Goal: Use online tool/utility: Utilize a website feature to perform a specific function

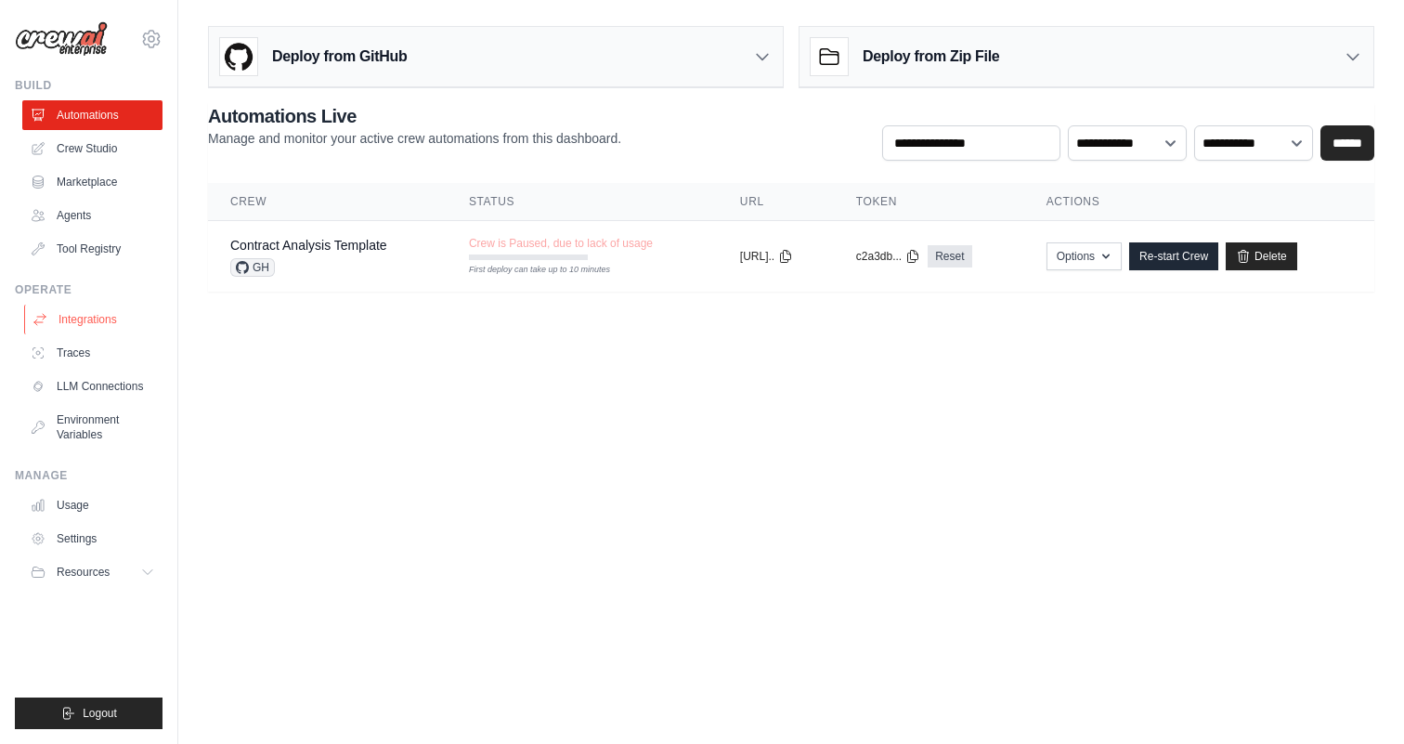
click at [76, 326] on link "Integrations" at bounding box center [94, 319] width 140 height 30
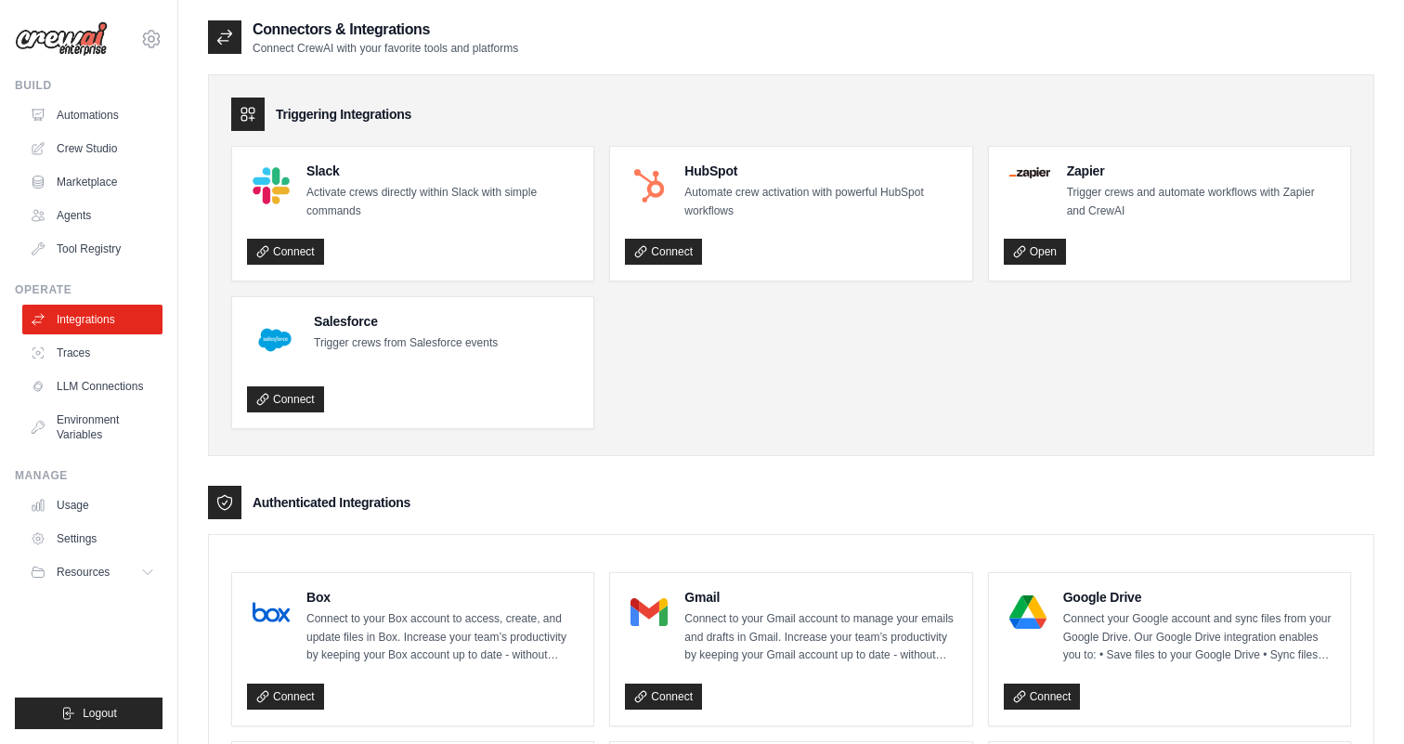
scroll to position [34, 0]
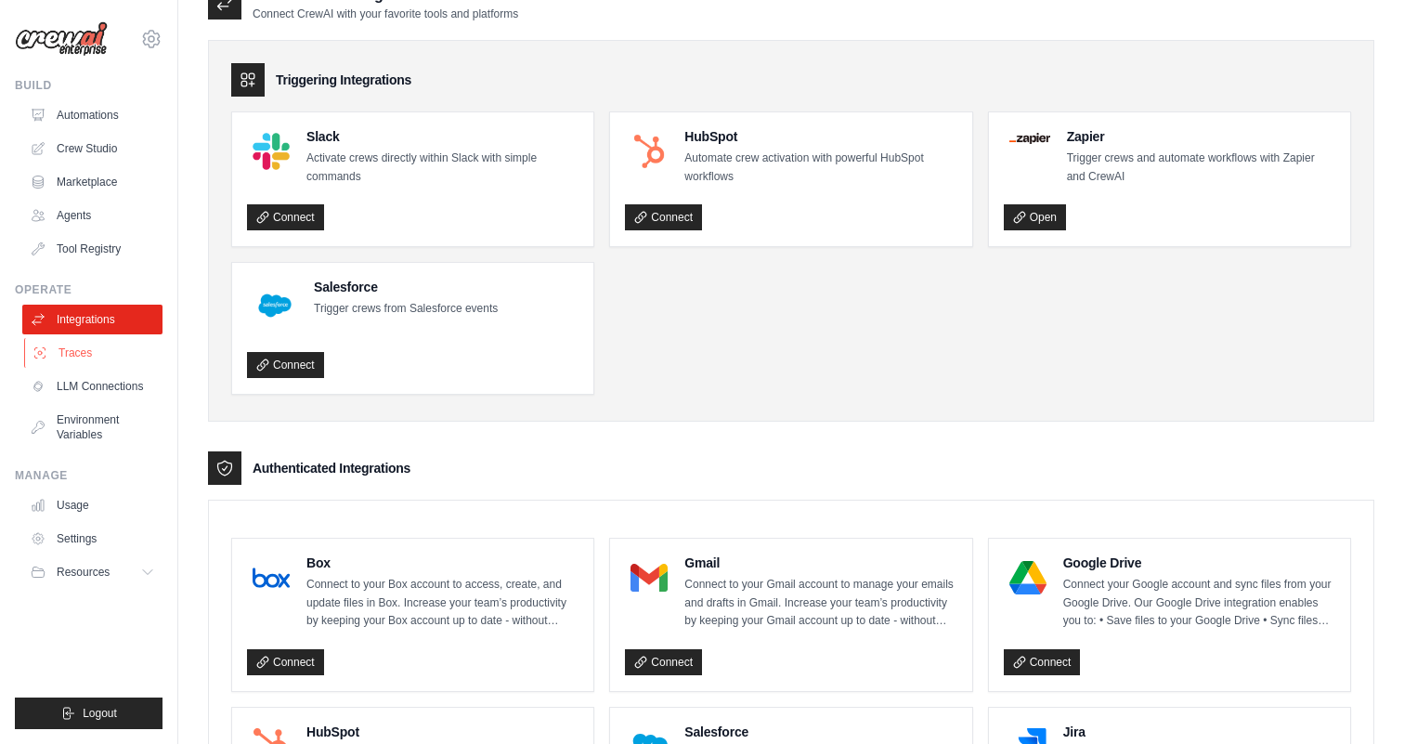
click at [106, 357] on link "Traces" at bounding box center [94, 353] width 140 height 30
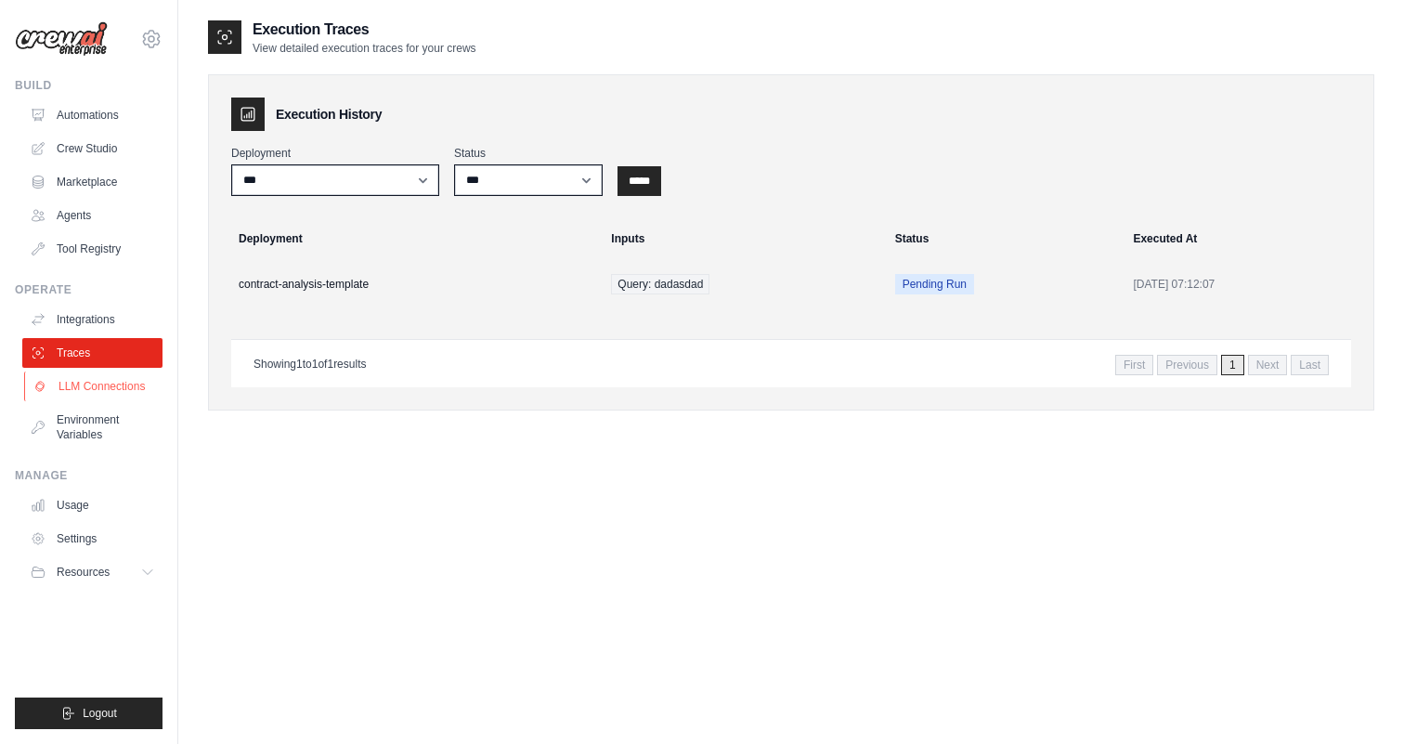
click at [91, 399] on link "LLM Connections" at bounding box center [94, 386] width 140 height 30
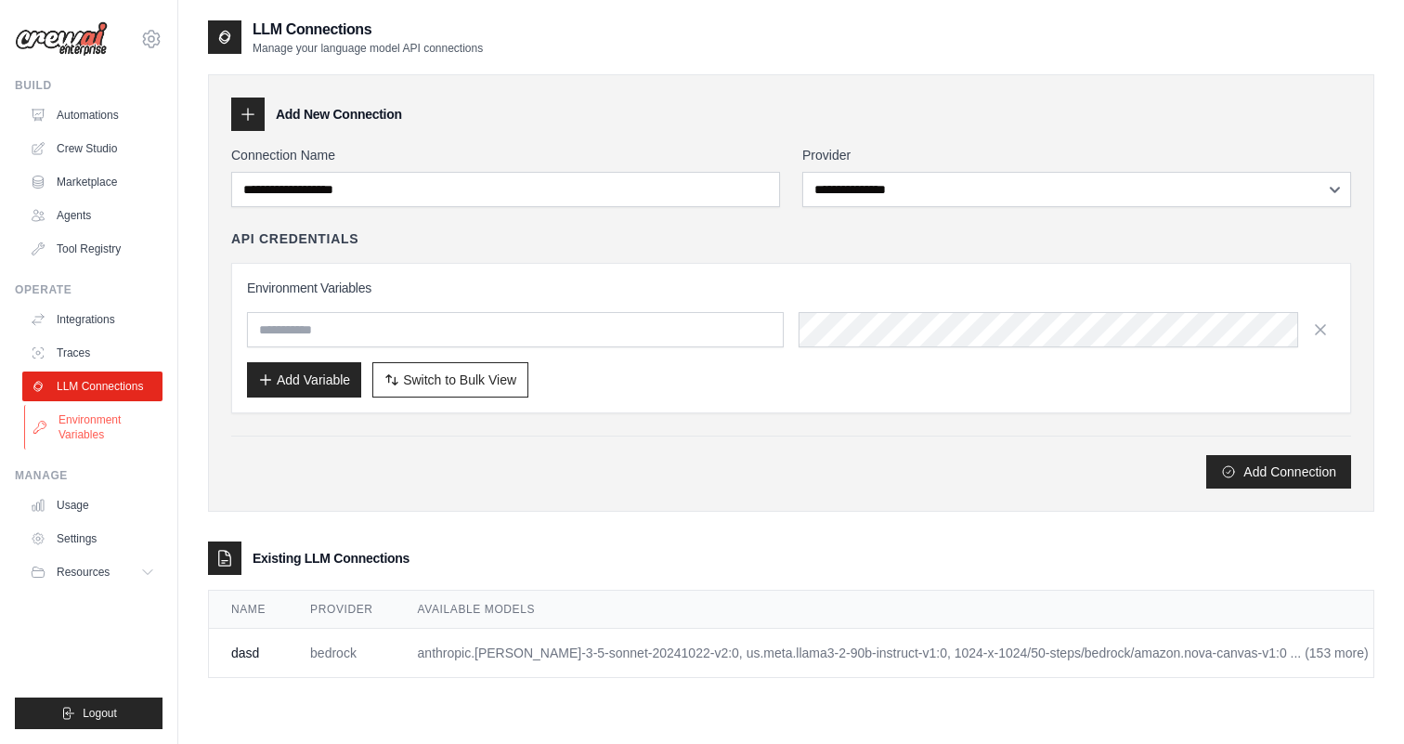
click at [92, 421] on link "Environment Variables" at bounding box center [94, 427] width 140 height 45
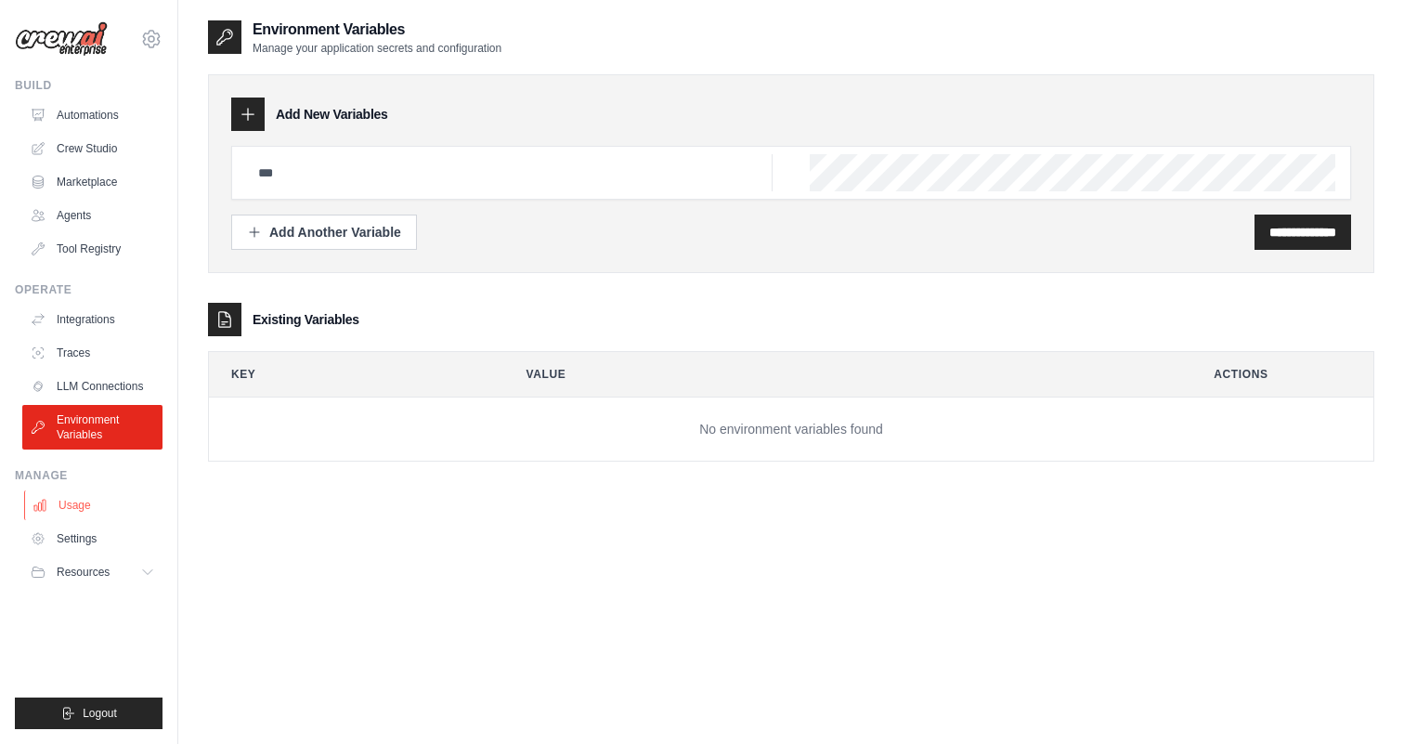
click at [97, 495] on link "Usage" at bounding box center [94, 505] width 140 height 30
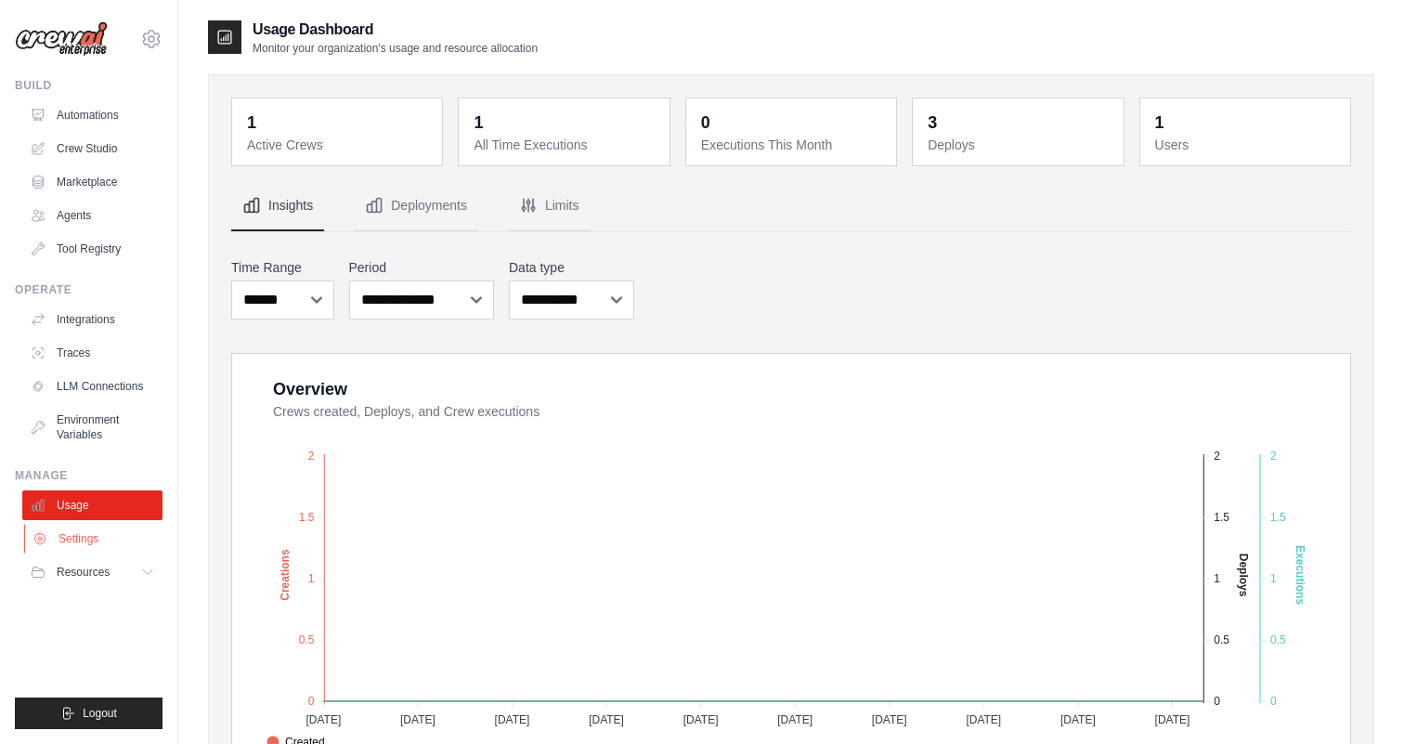
click at [101, 548] on link "Settings" at bounding box center [94, 539] width 140 height 30
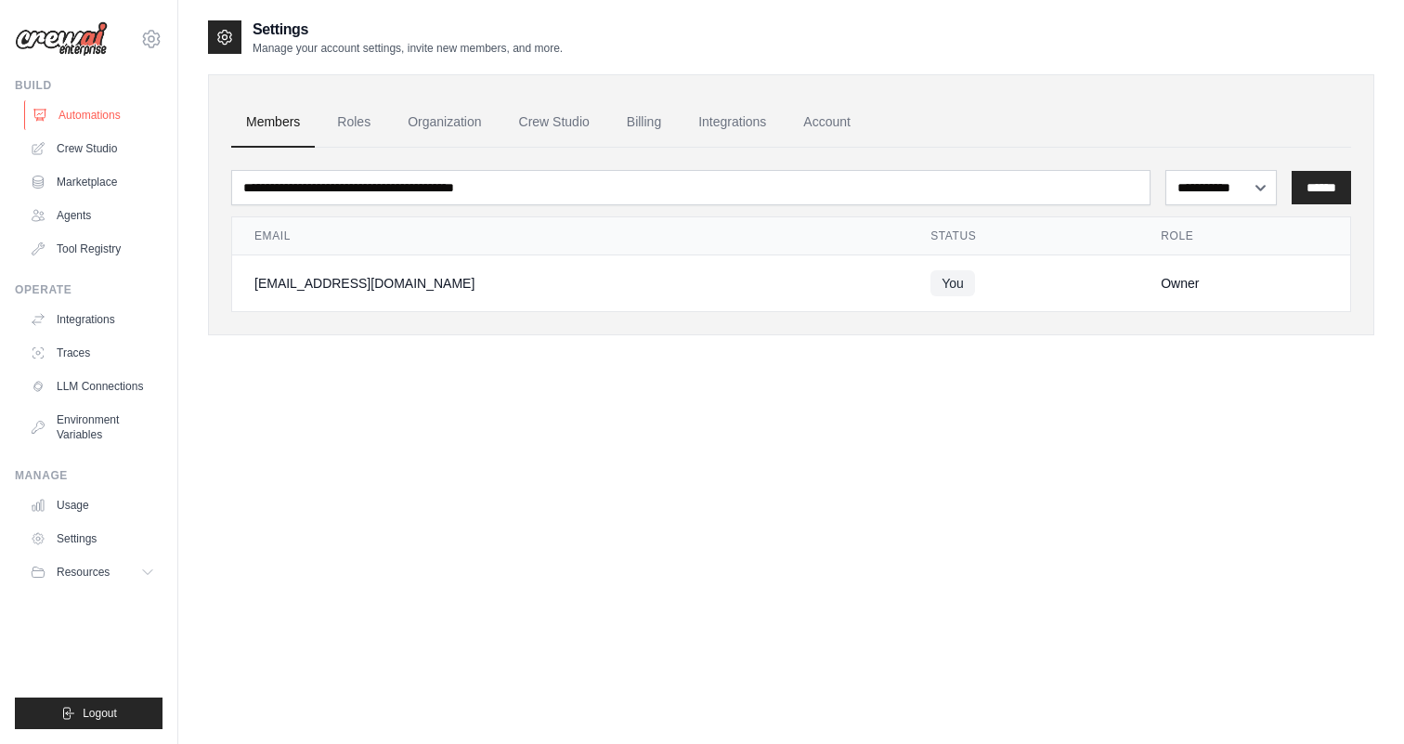
click at [81, 123] on link "Automations" at bounding box center [94, 115] width 140 height 30
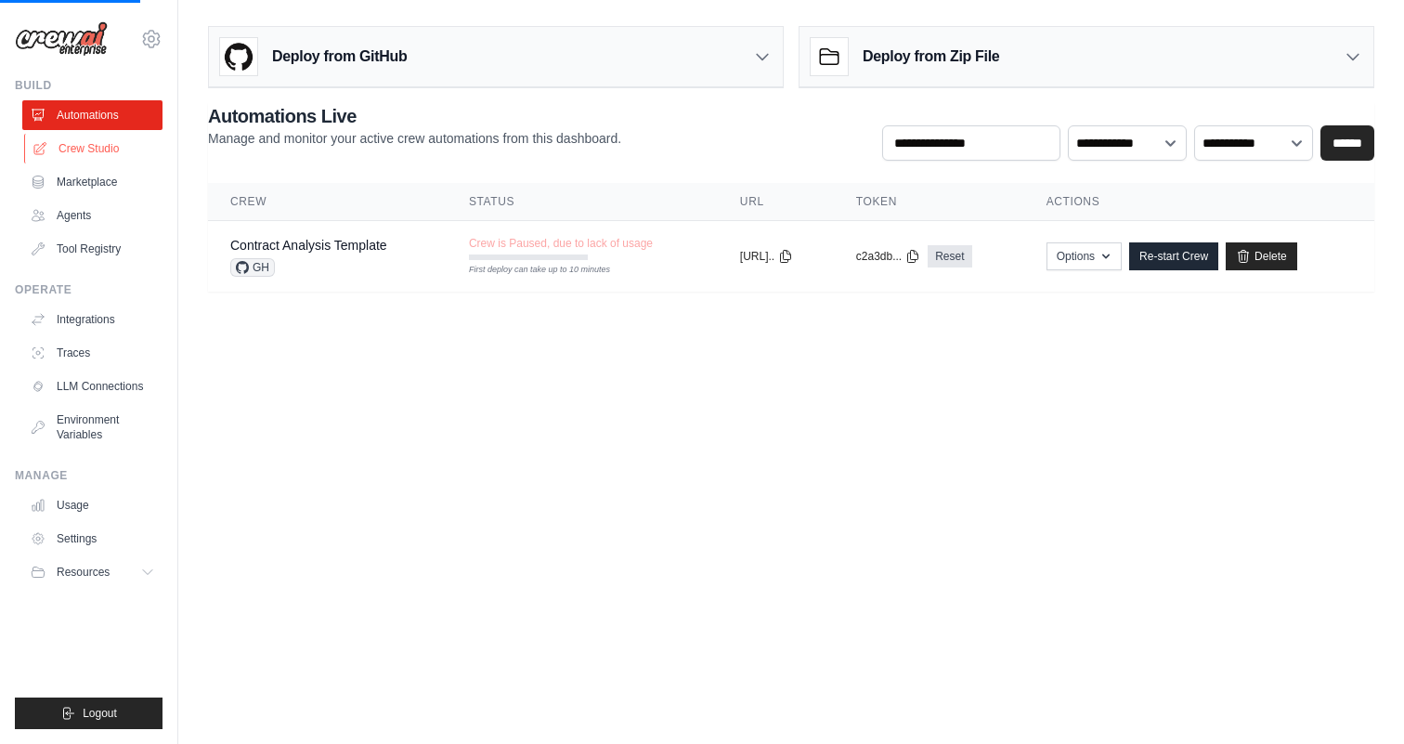
click at [106, 149] on link "Crew Studio" at bounding box center [94, 149] width 140 height 30
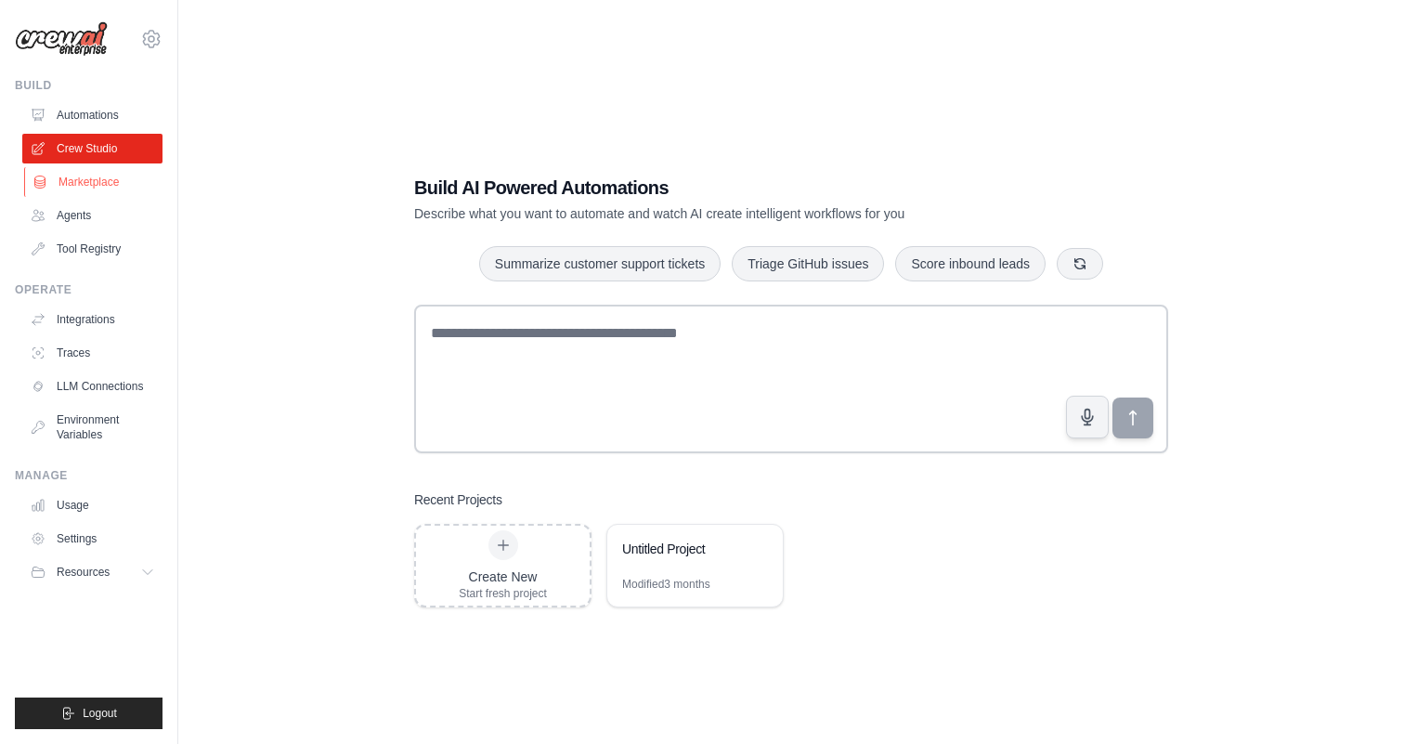
click at [110, 189] on link "Marketplace" at bounding box center [94, 182] width 140 height 30
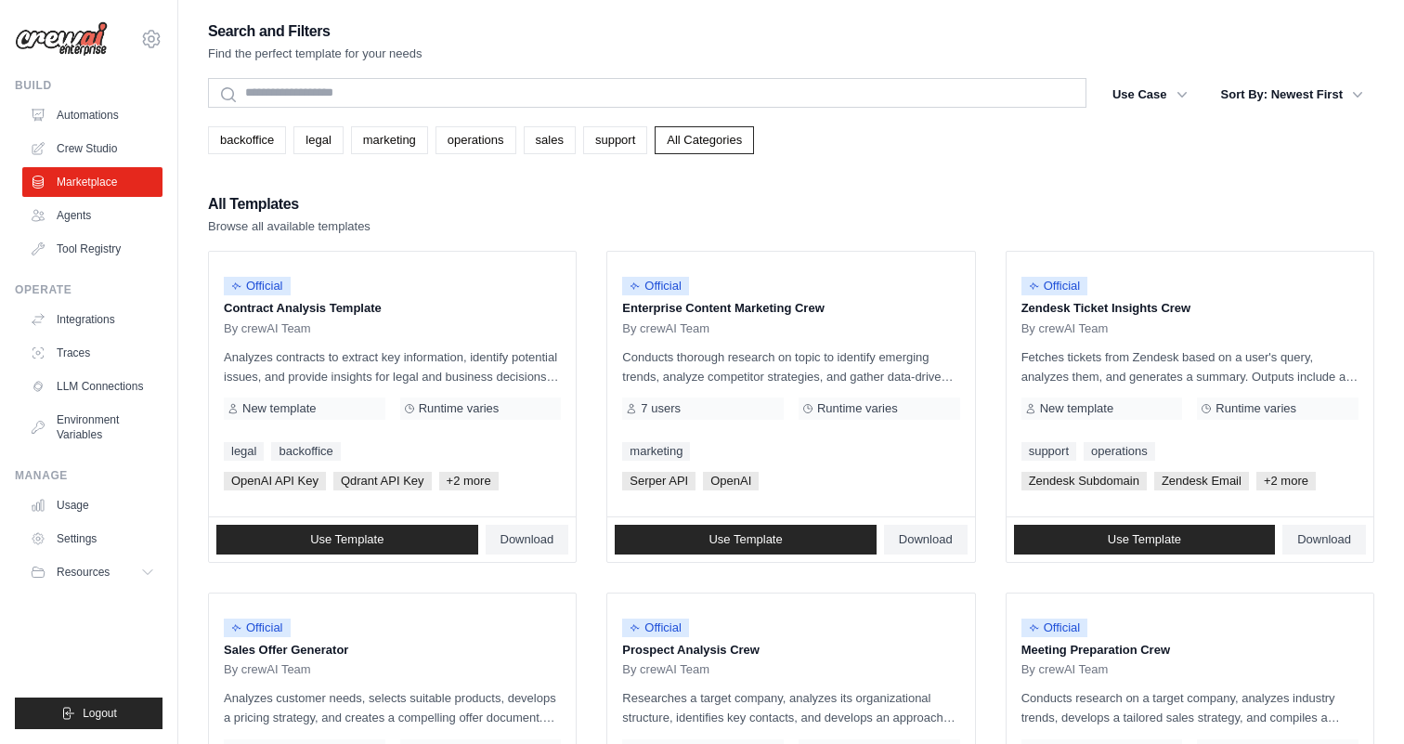
click at [102, 231] on ul "Automations Crew Studio Marketplace Agents Tool Registry" at bounding box center [92, 181] width 140 height 163
click at [104, 223] on link "Agents" at bounding box center [94, 216] width 140 height 30
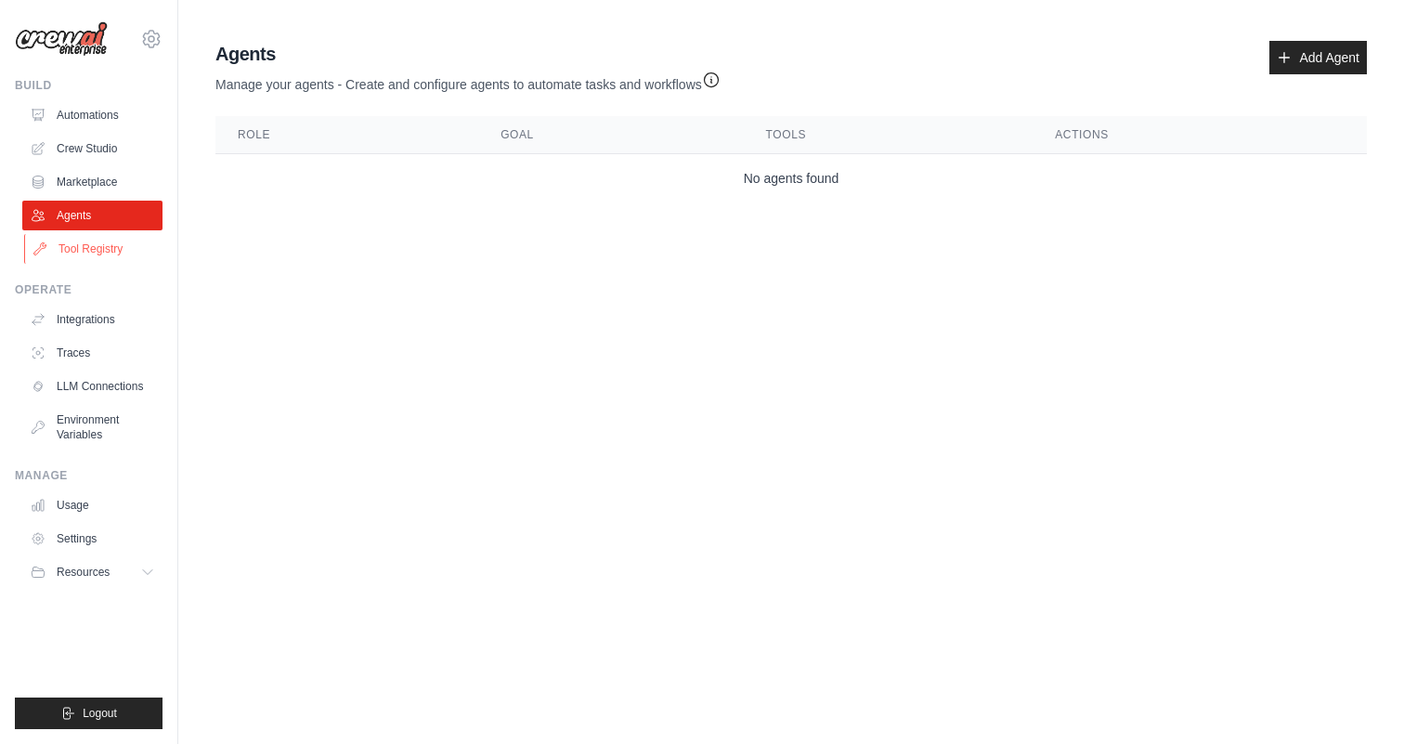
click at [120, 252] on link "Tool Registry" at bounding box center [94, 249] width 140 height 30
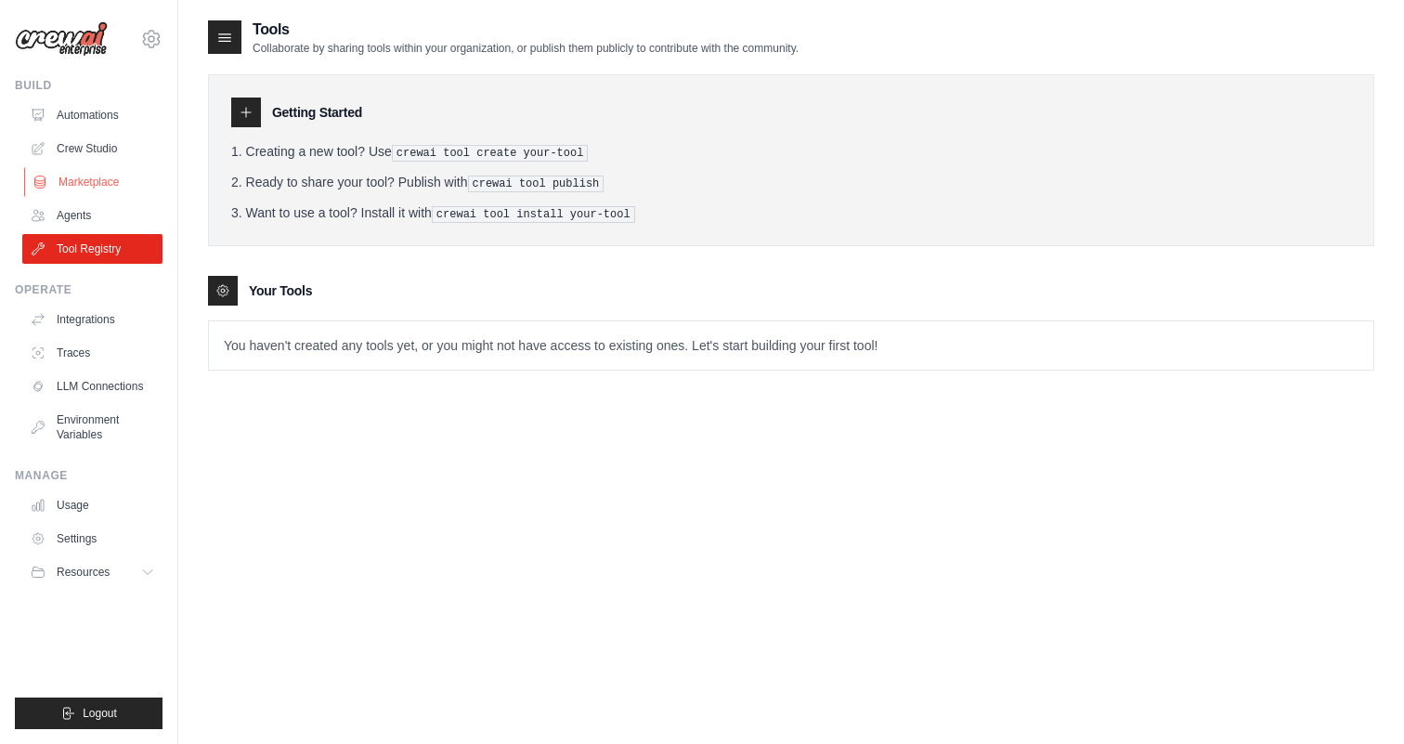
click at [125, 175] on link "Marketplace" at bounding box center [94, 182] width 140 height 30
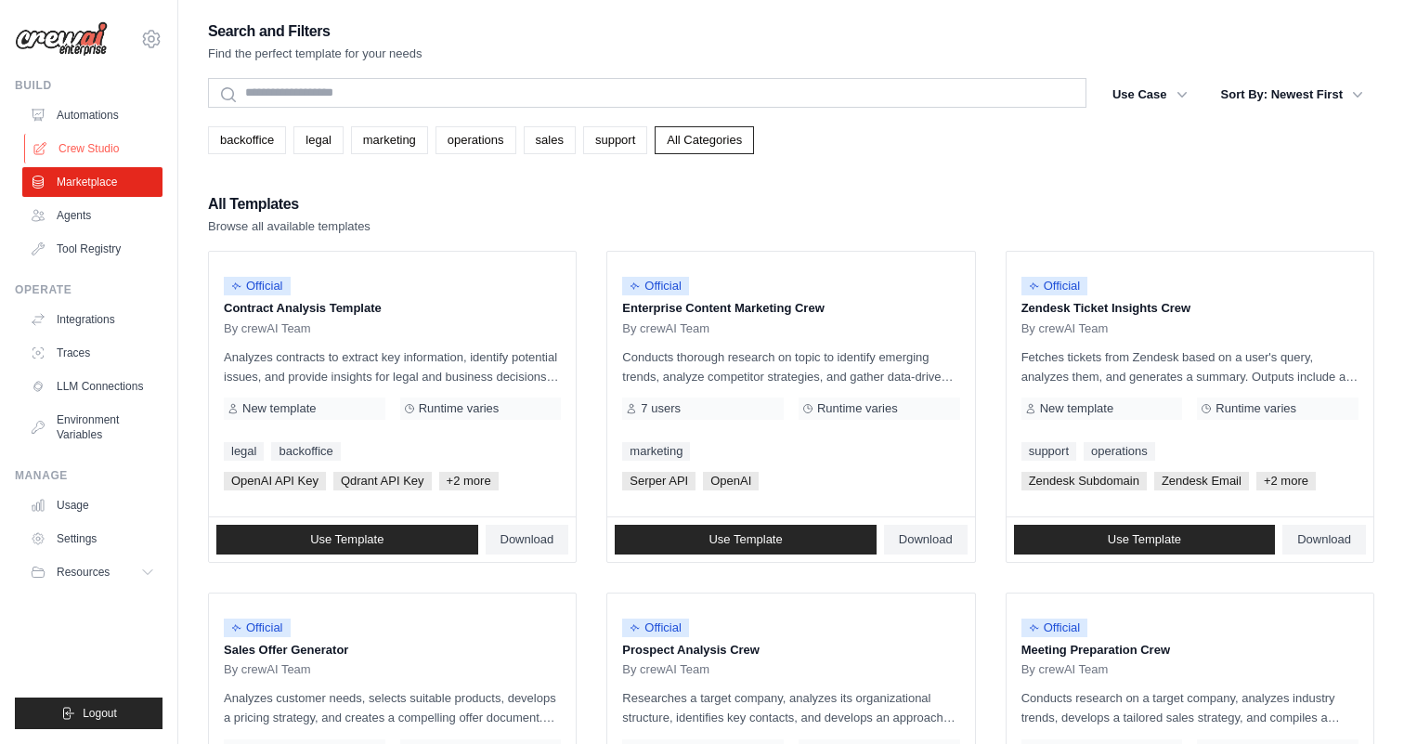
click at [134, 143] on link "Crew Studio" at bounding box center [94, 149] width 140 height 30
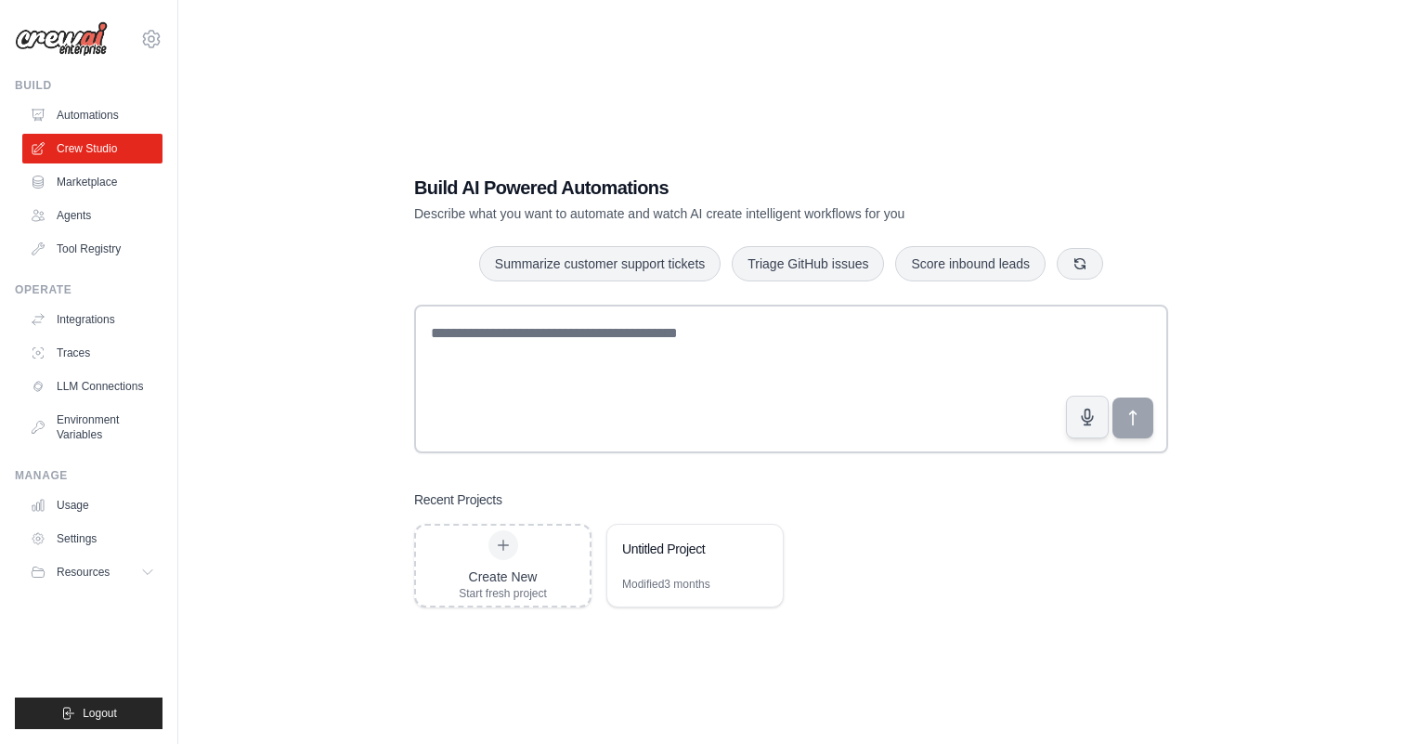
scroll to position [37, 0]
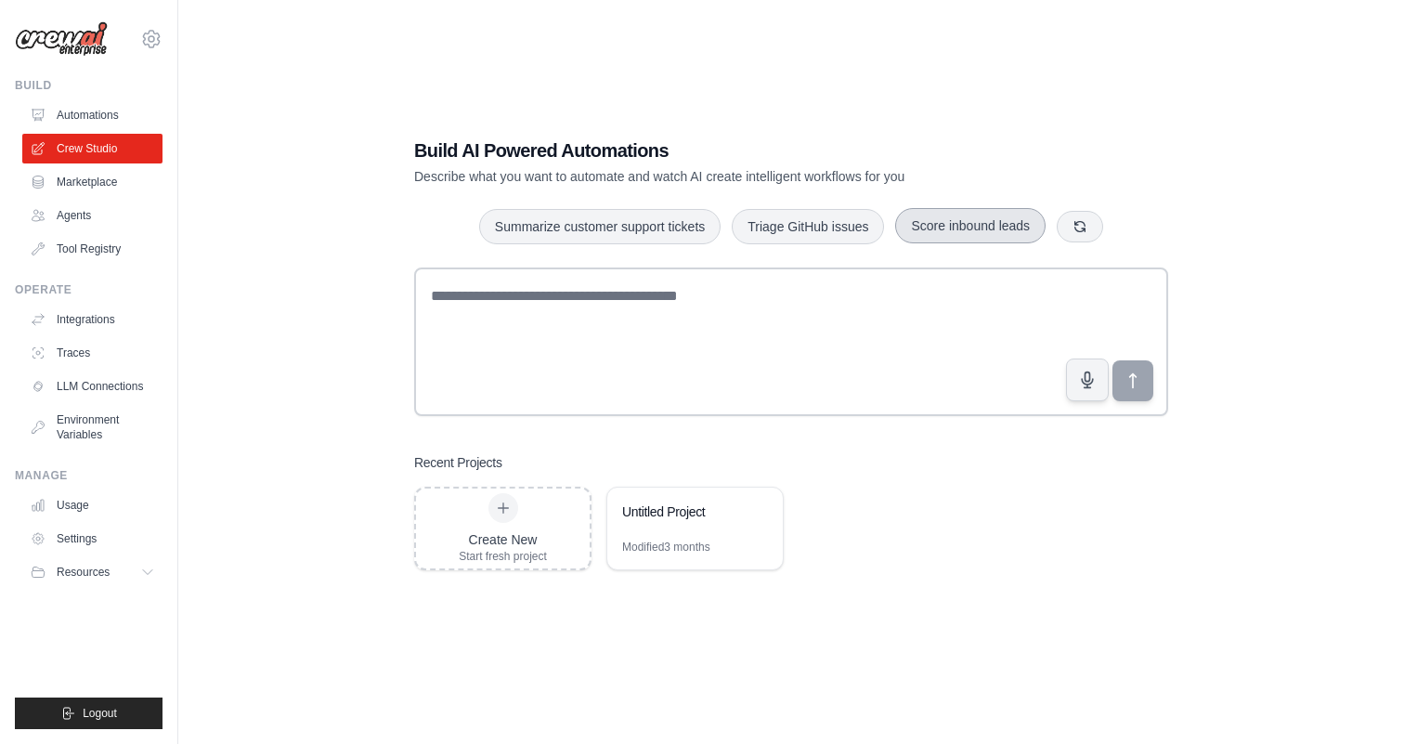
click at [998, 230] on button "Score inbound leads" at bounding box center [970, 225] width 150 height 35
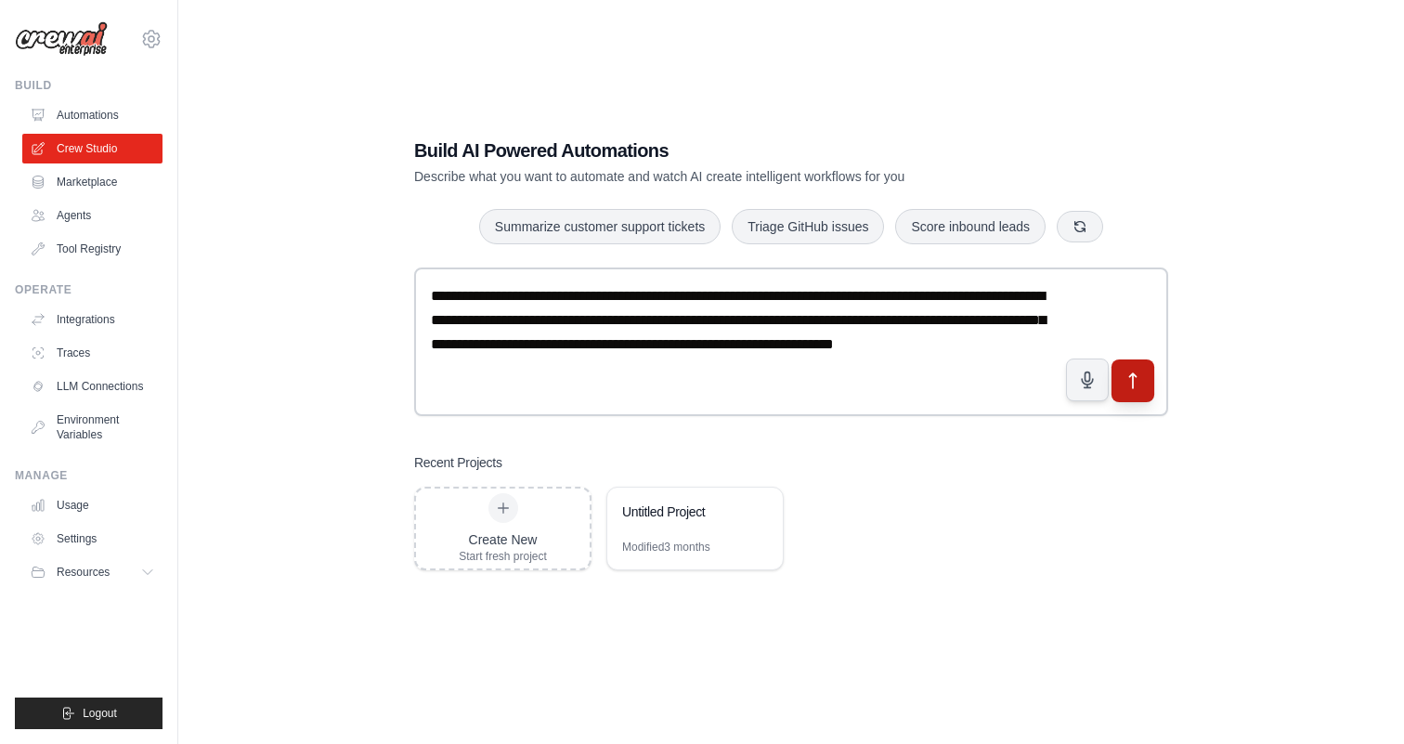
click at [1131, 388] on icon "submit" at bounding box center [1132, 379] width 19 height 19
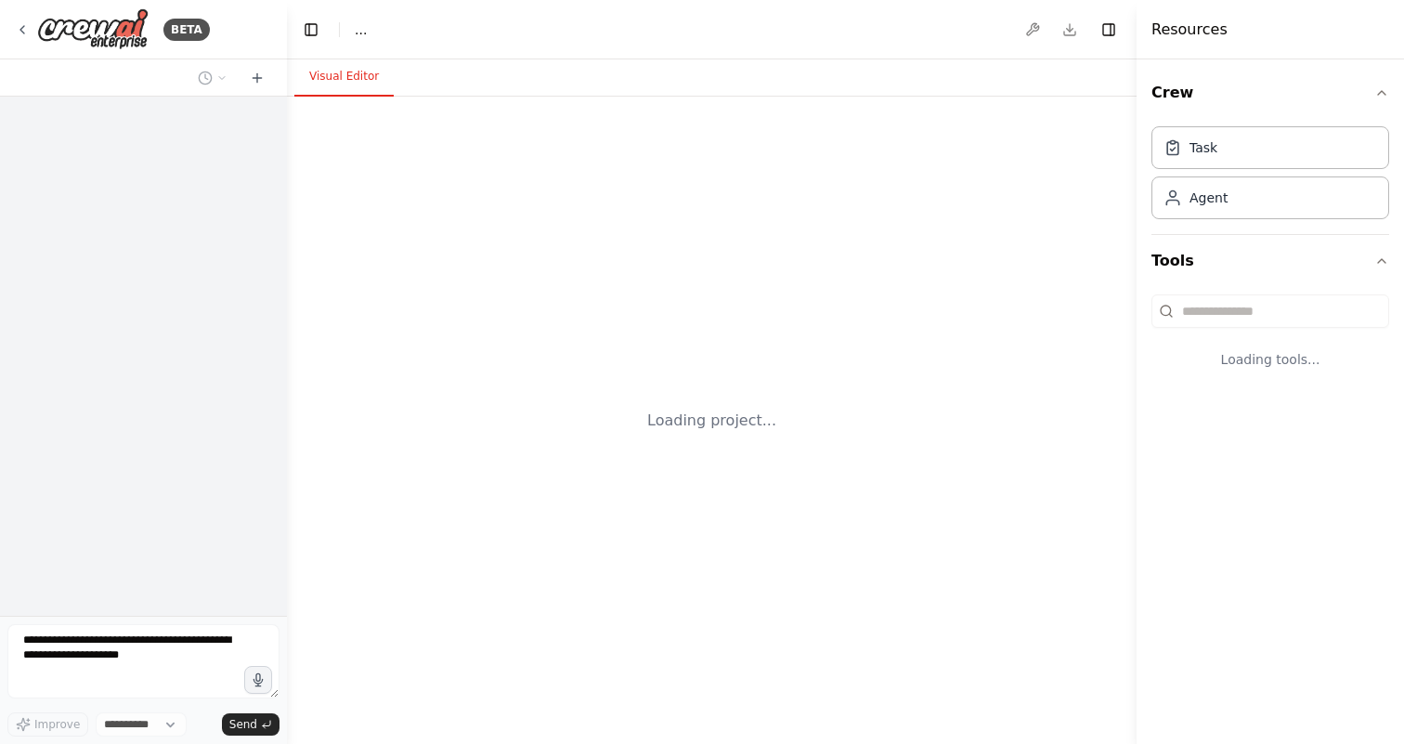
select select "****"
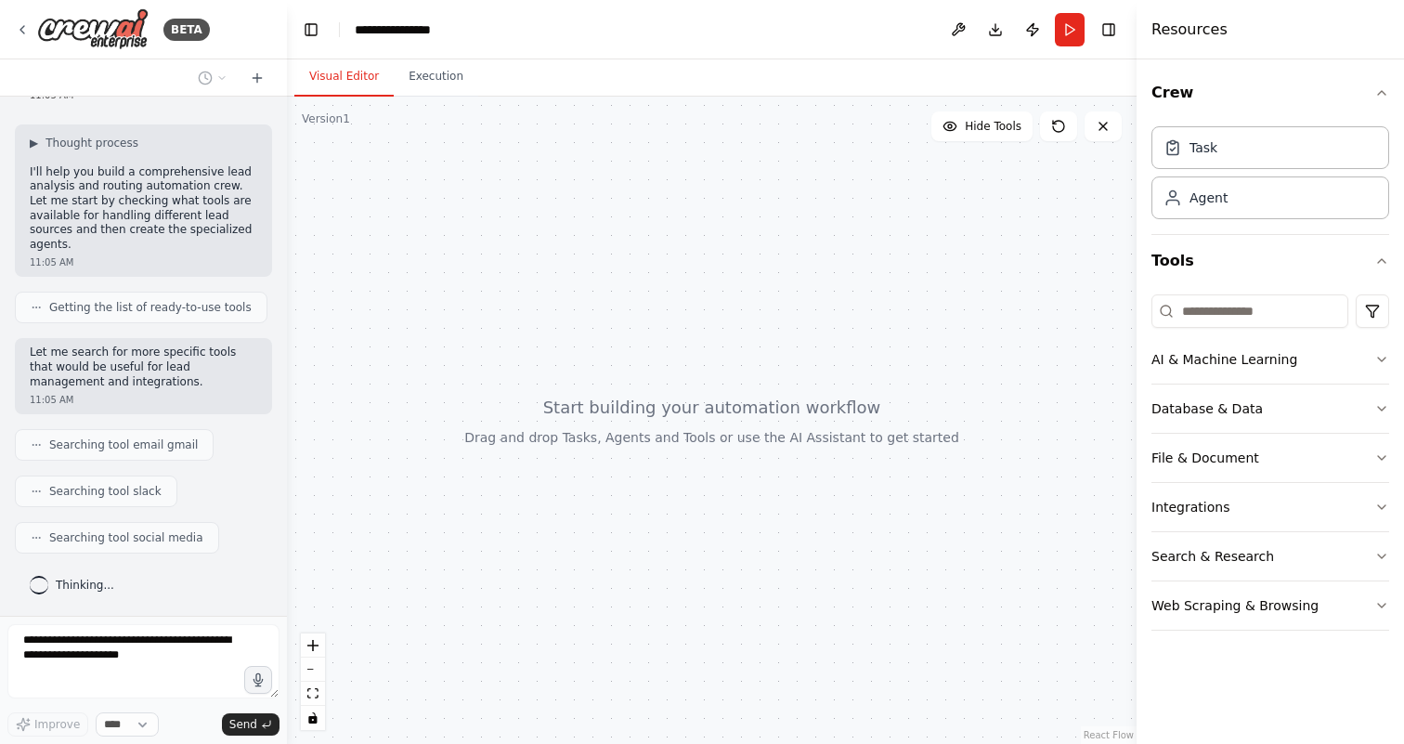
scroll to position [197, 0]
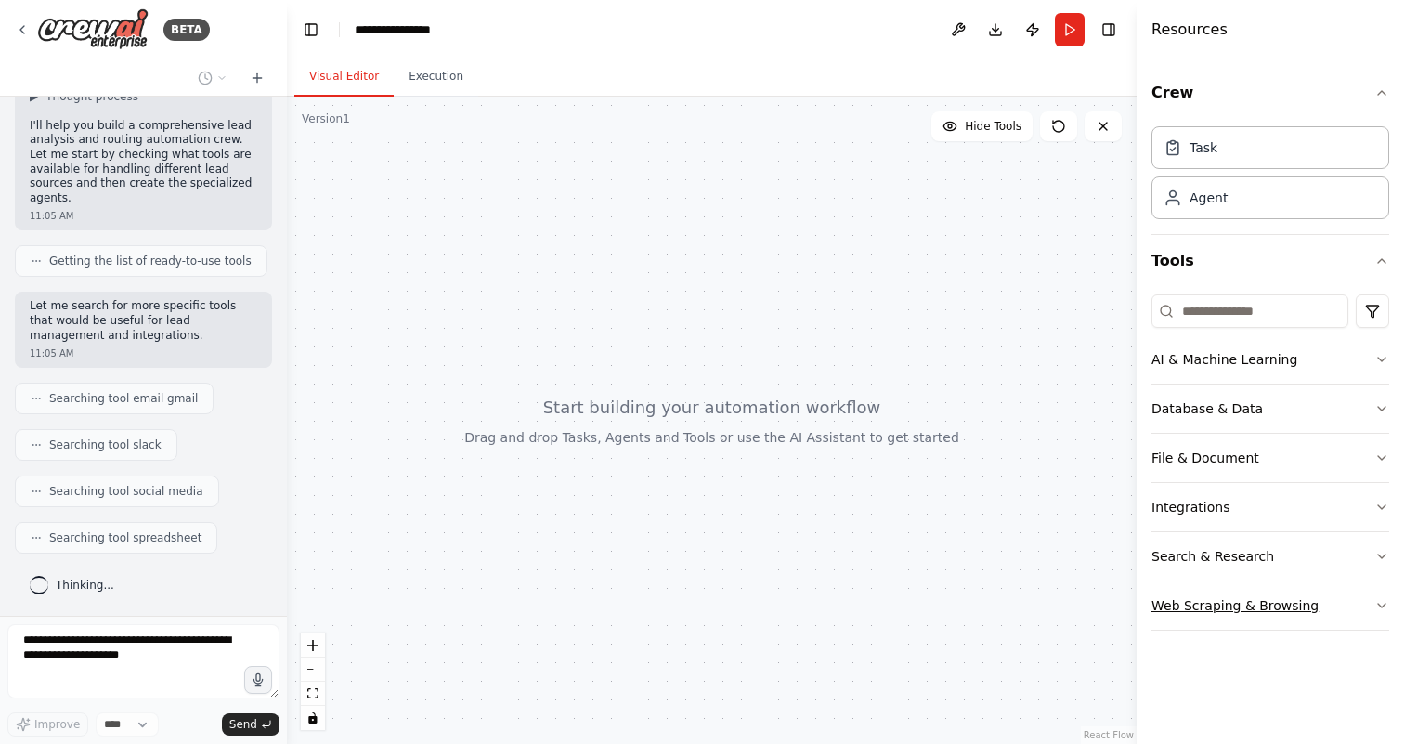
click at [1169, 602] on button "Web Scraping & Browsing" at bounding box center [1270, 605] width 238 height 48
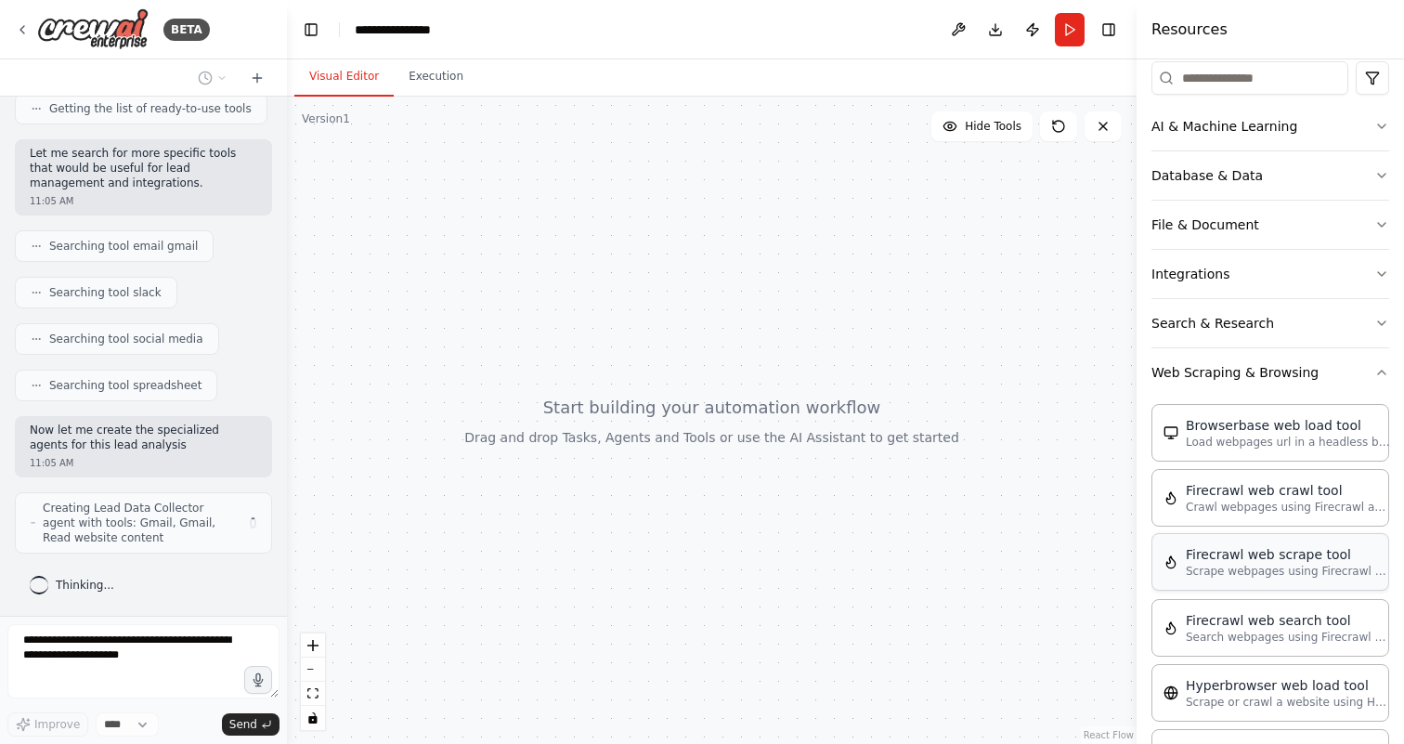
scroll to position [364, 0]
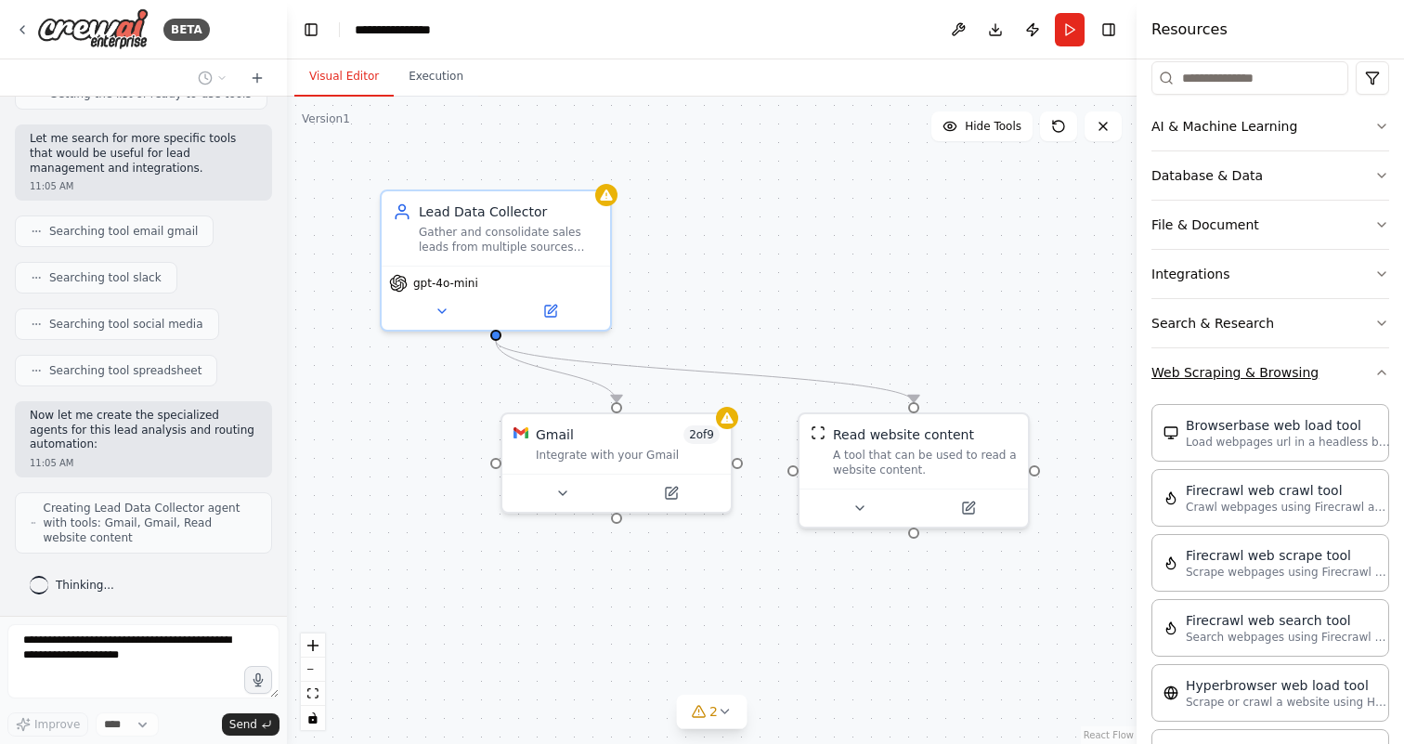
click at [1208, 388] on button "Web Scraping & Browsing" at bounding box center [1270, 372] width 238 height 48
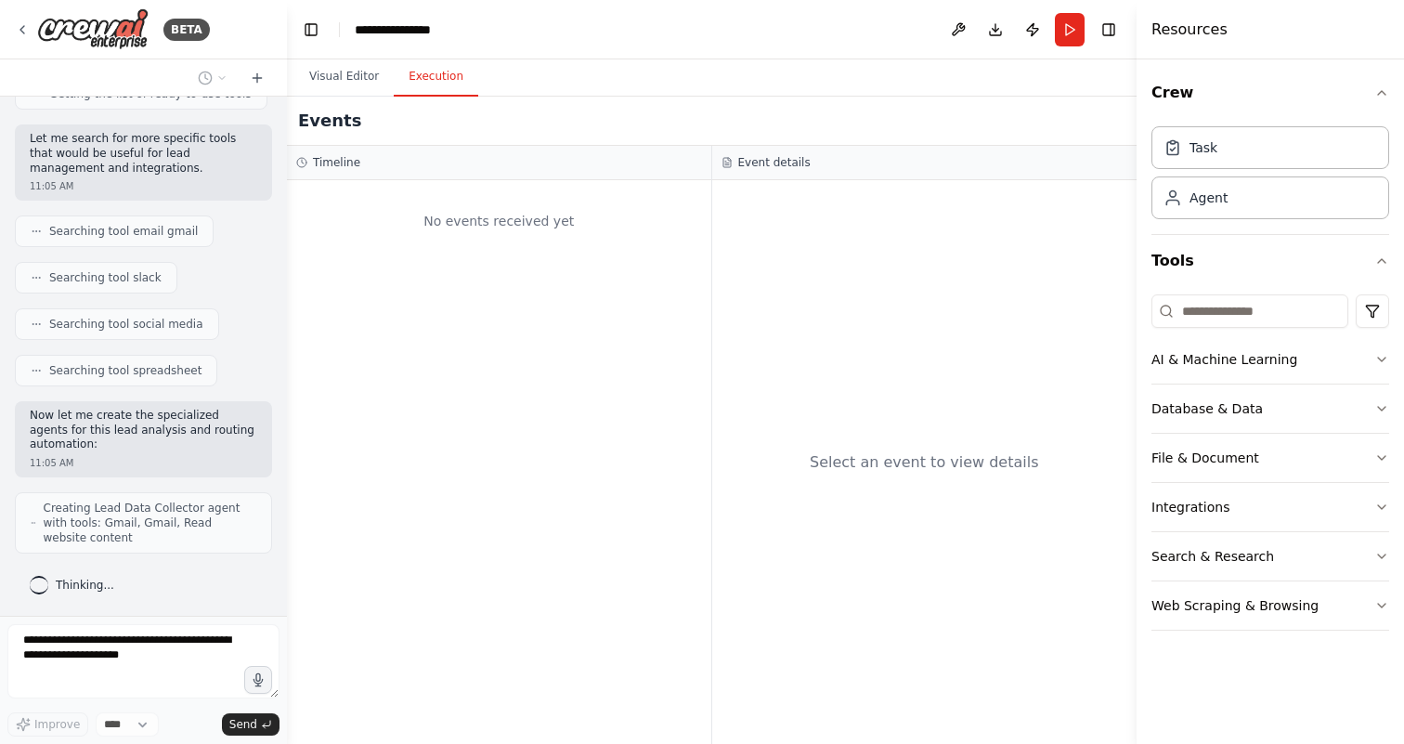
click at [406, 81] on button "Execution" at bounding box center [436, 77] width 84 height 39
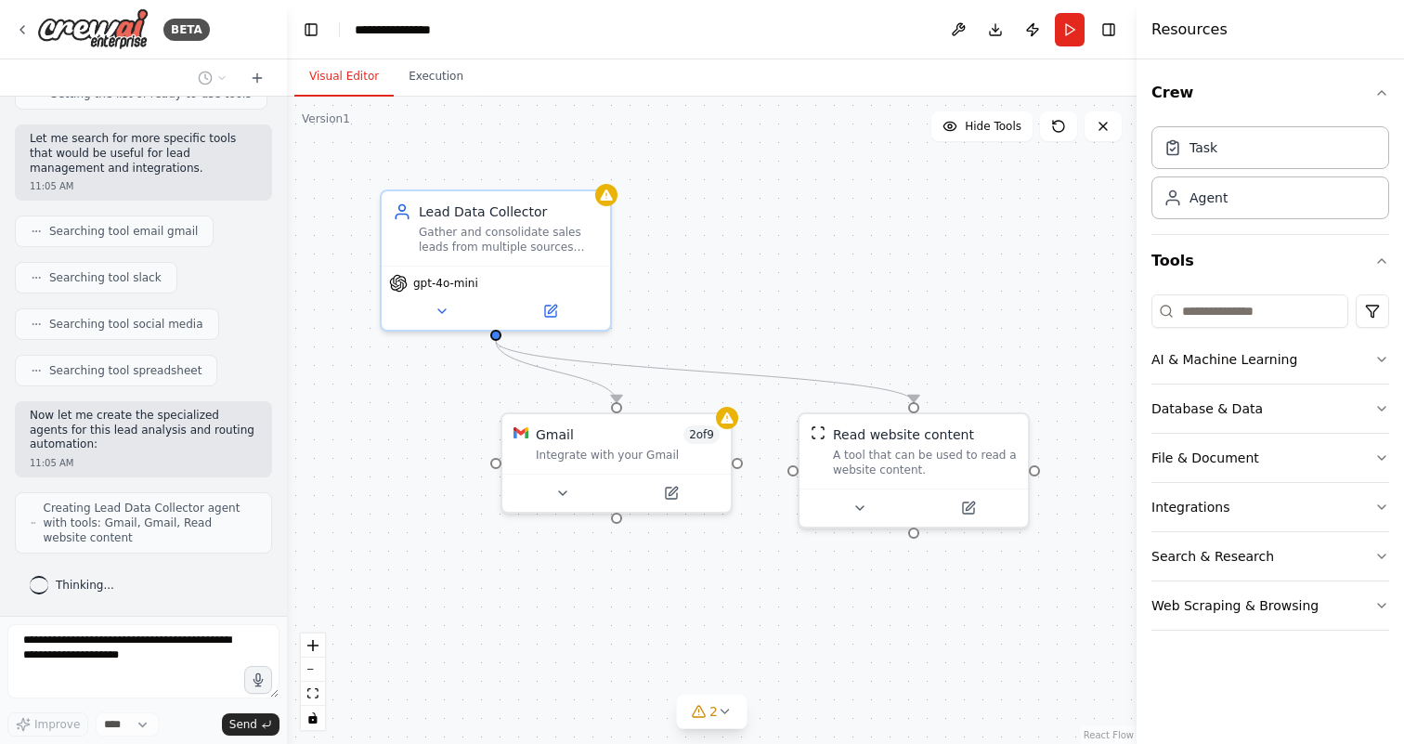
click at [361, 76] on button "Visual Editor" at bounding box center [343, 77] width 99 height 39
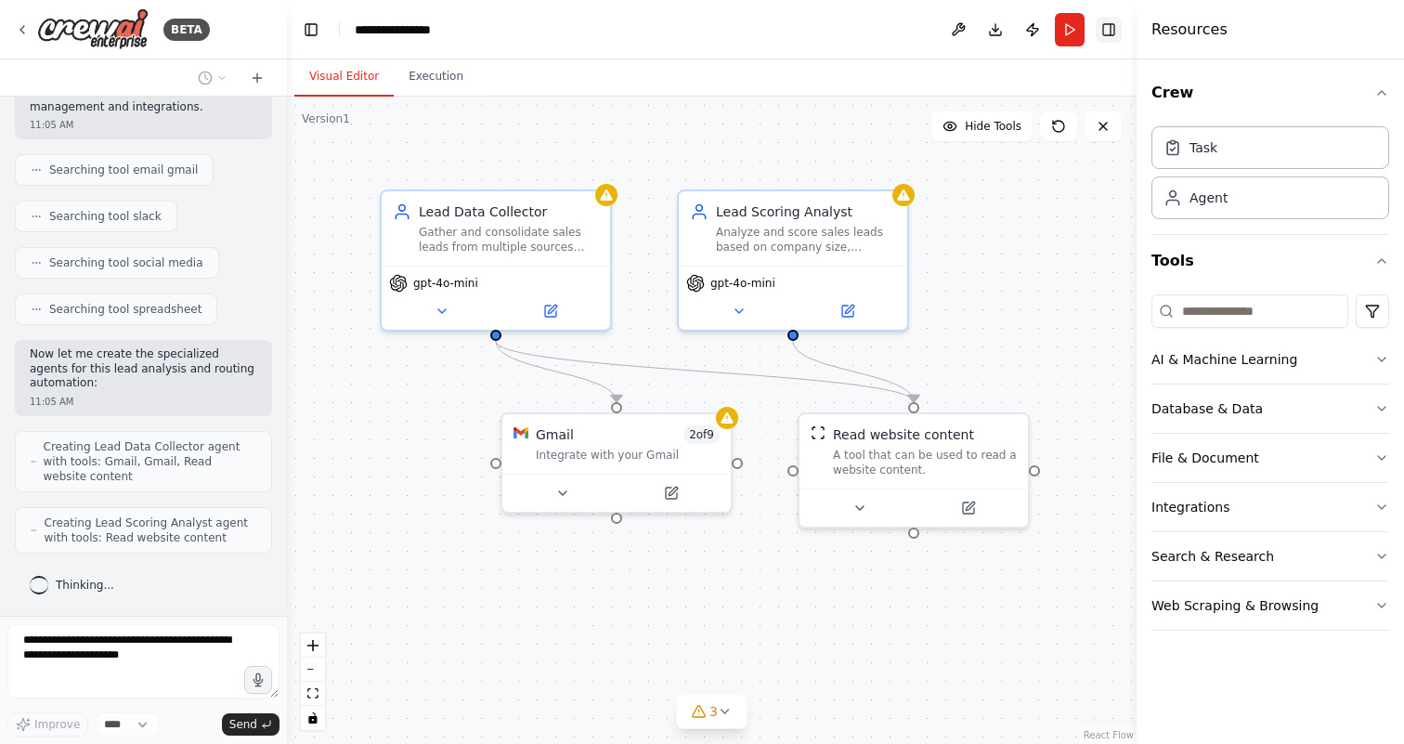
click at [1105, 21] on button "Toggle Right Sidebar" at bounding box center [1108, 30] width 26 height 26
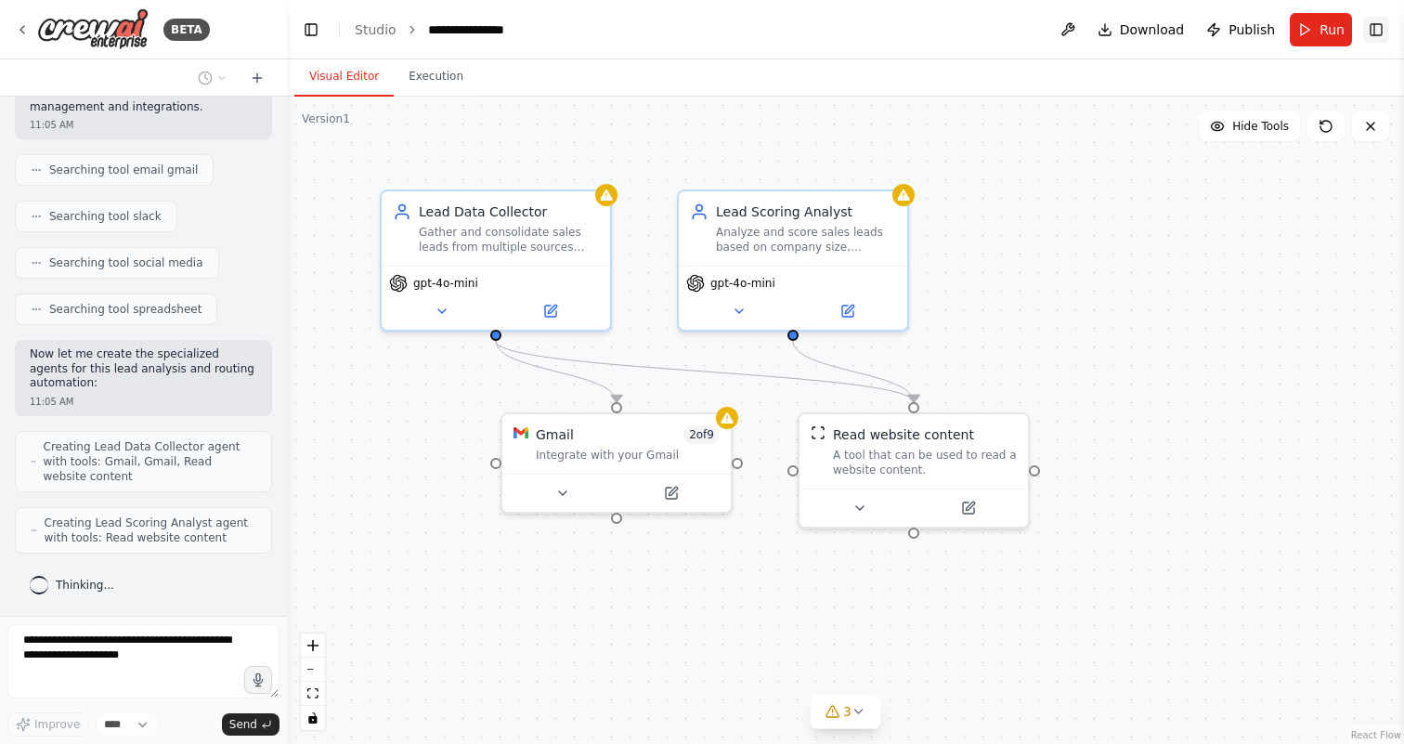
click at [1105, 21] on button "Download" at bounding box center [1141, 29] width 102 height 33
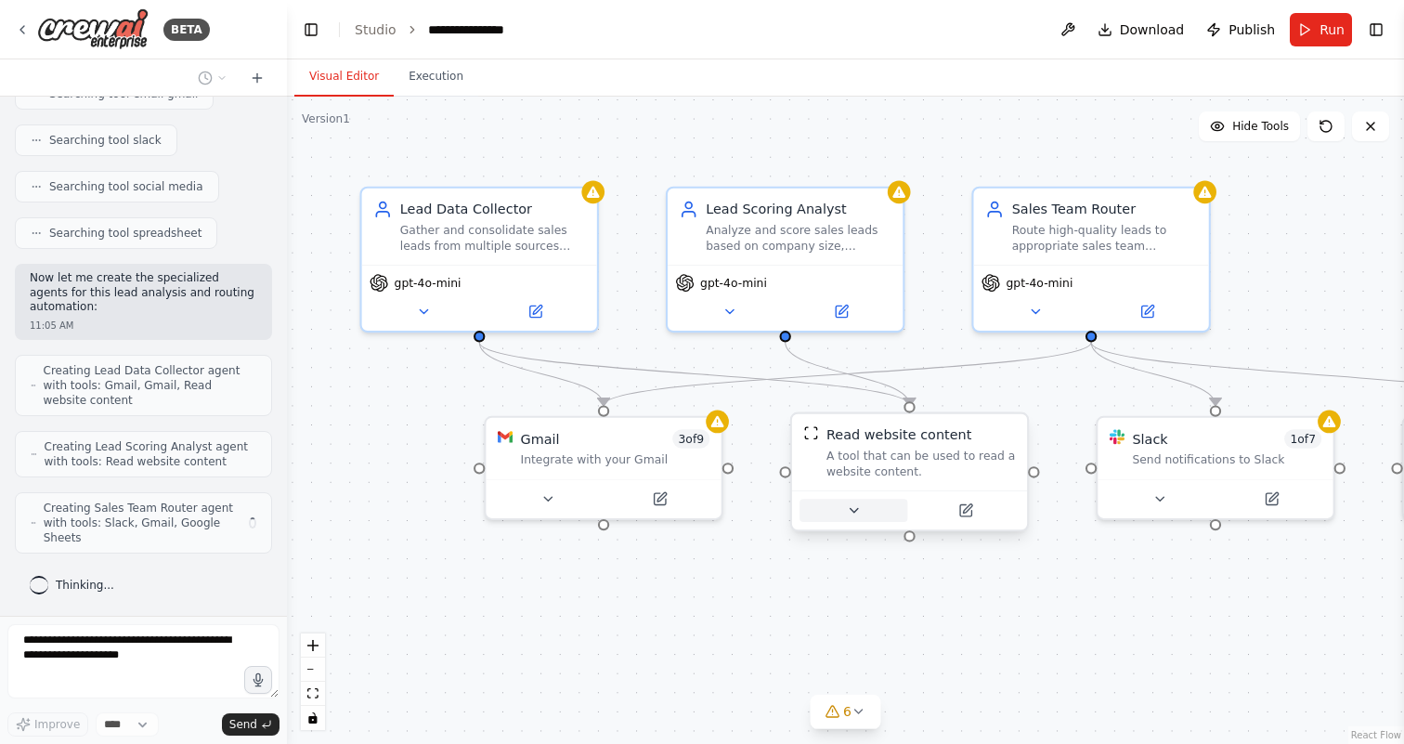
scroll to position [486, 0]
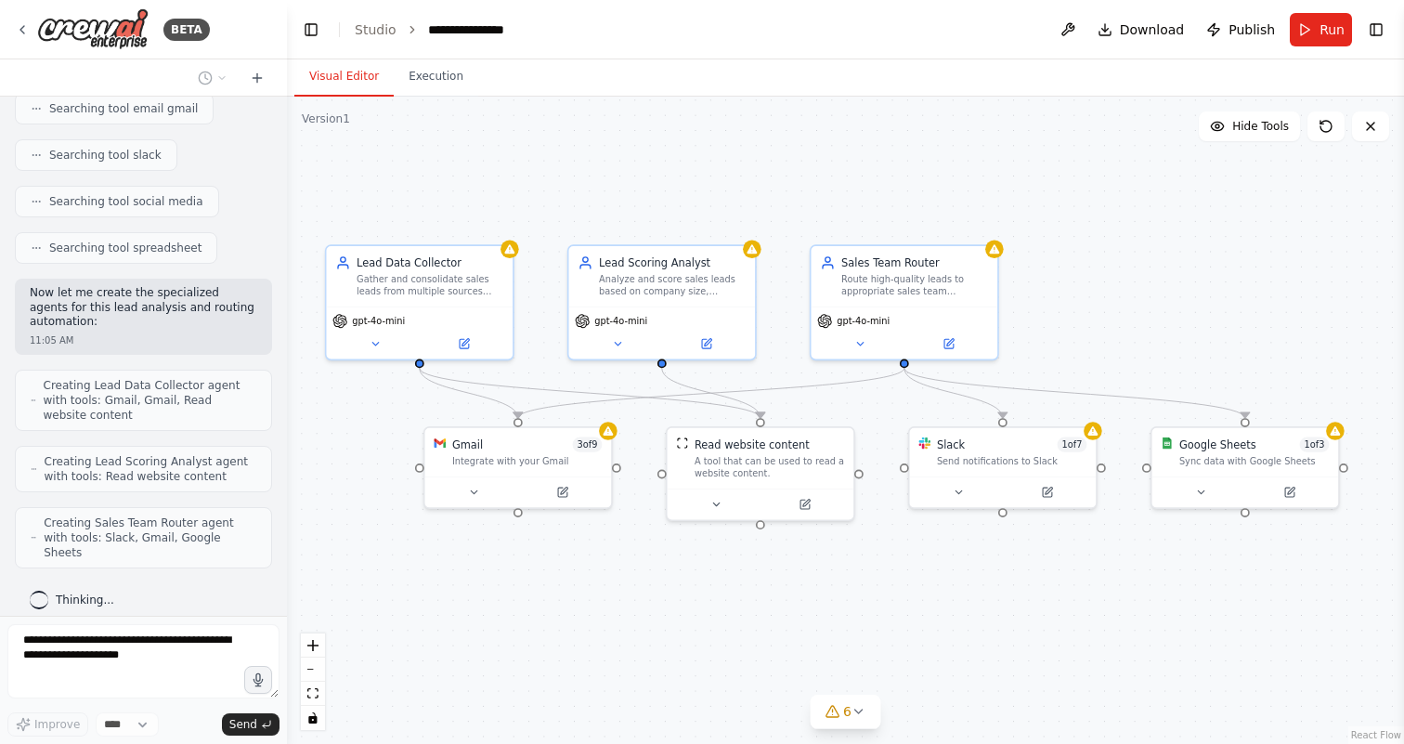
drag, startPoint x: 1201, startPoint y: 281, endPoint x: 991, endPoint y: 290, distance: 210.0
click at [992, 290] on div ".deletable-edge-delete-btn { width: 20px; height: 20px; border: 0px solid #ffff…" at bounding box center [845, 420] width 1117 height 647
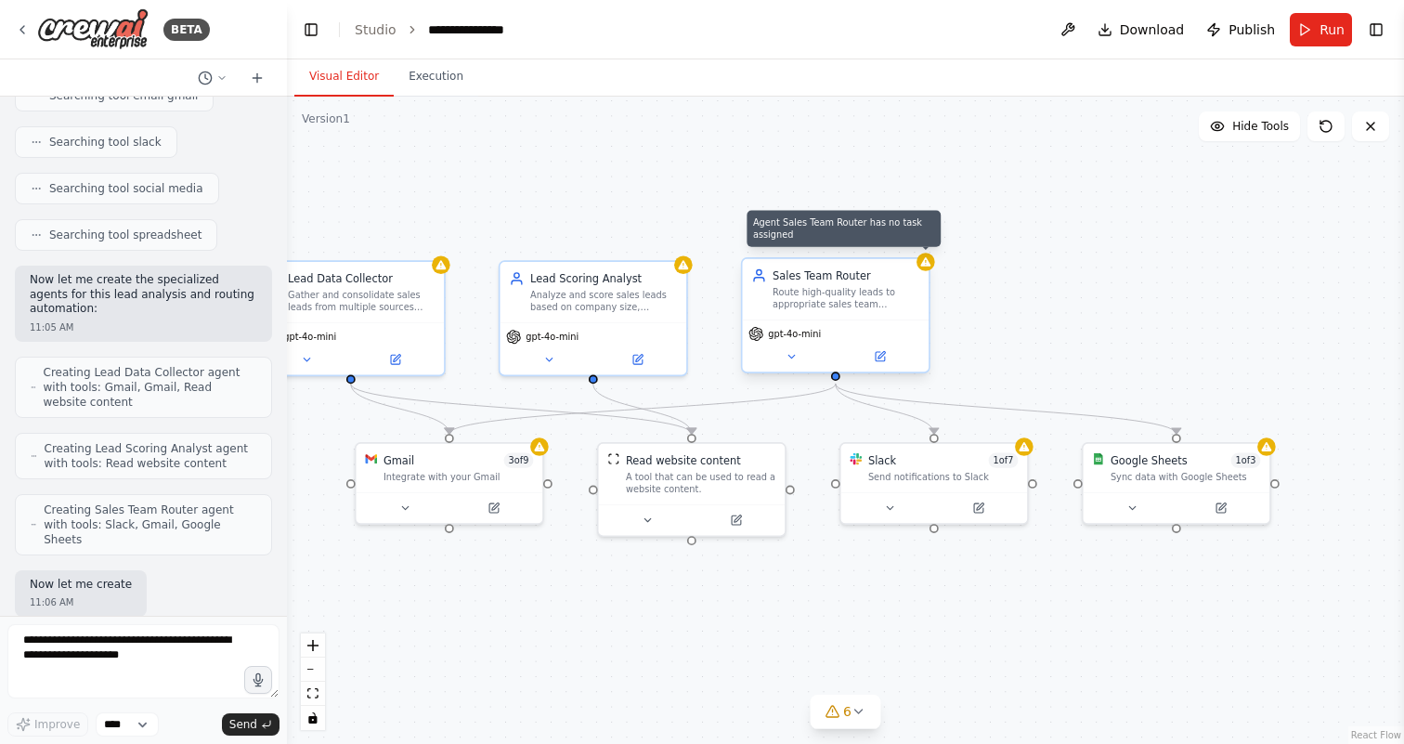
click at [929, 269] on div at bounding box center [925, 262] width 19 height 19
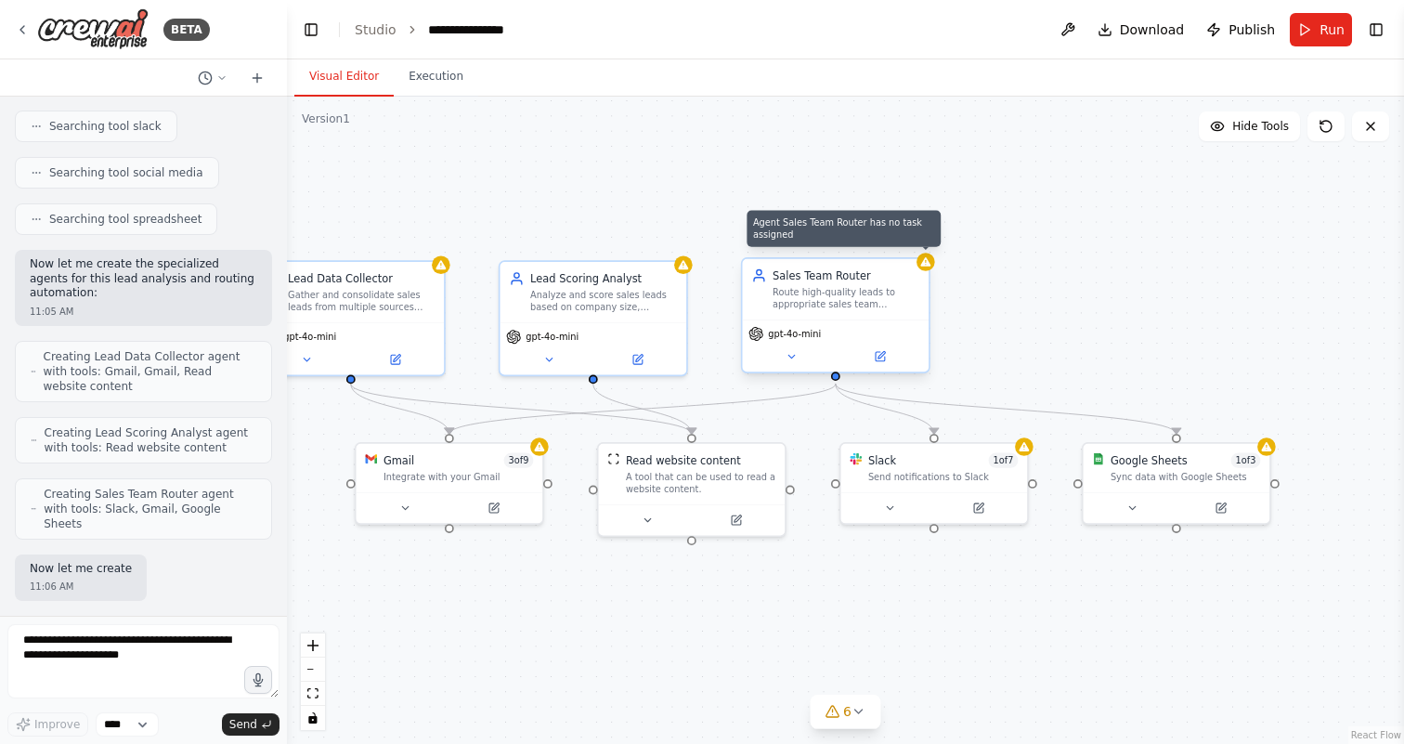
scroll to position [624, 0]
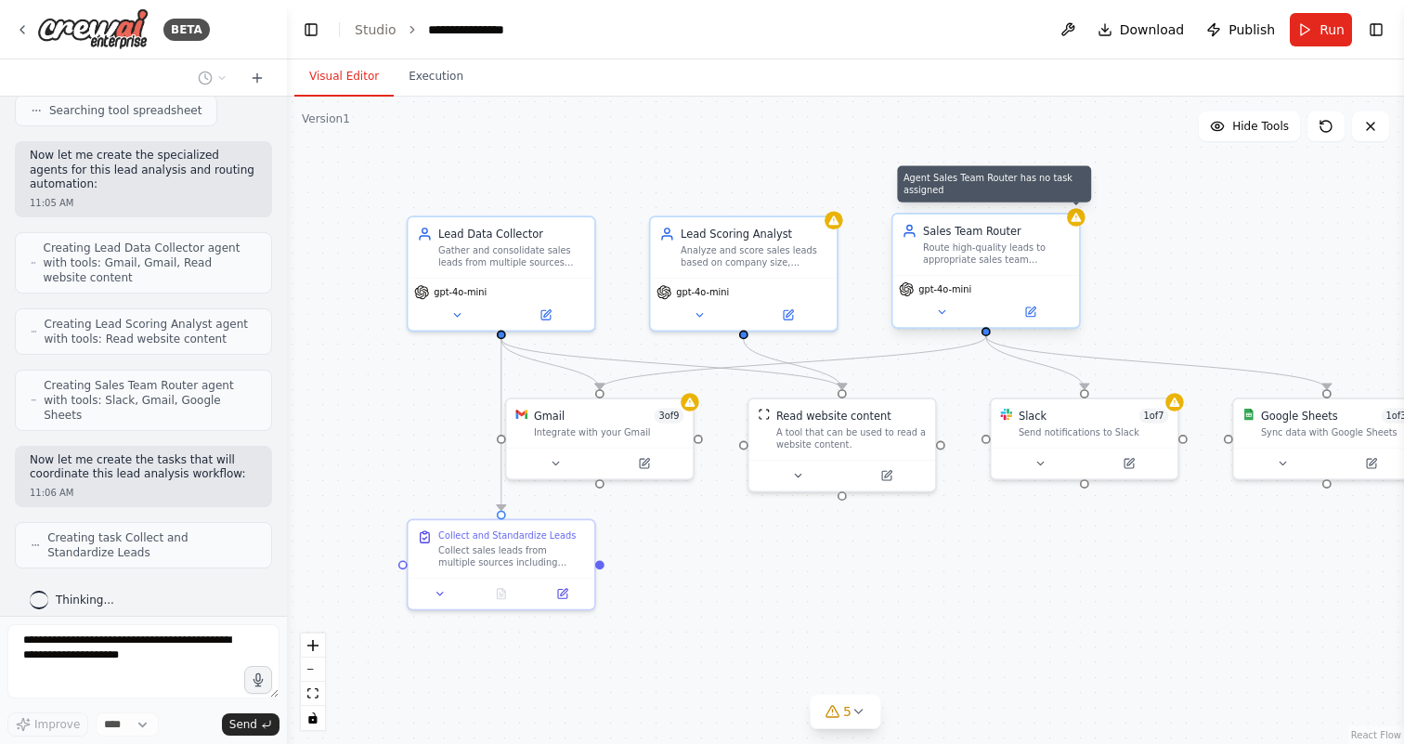
drag, startPoint x: 995, startPoint y: 287, endPoint x: 1146, endPoint y: 242, distance: 156.9
click at [1146, 242] on div ".deletable-edge-delete-btn { width: 20px; height: 20px; border: 0px solid #ffff…" at bounding box center [845, 420] width 1117 height 647
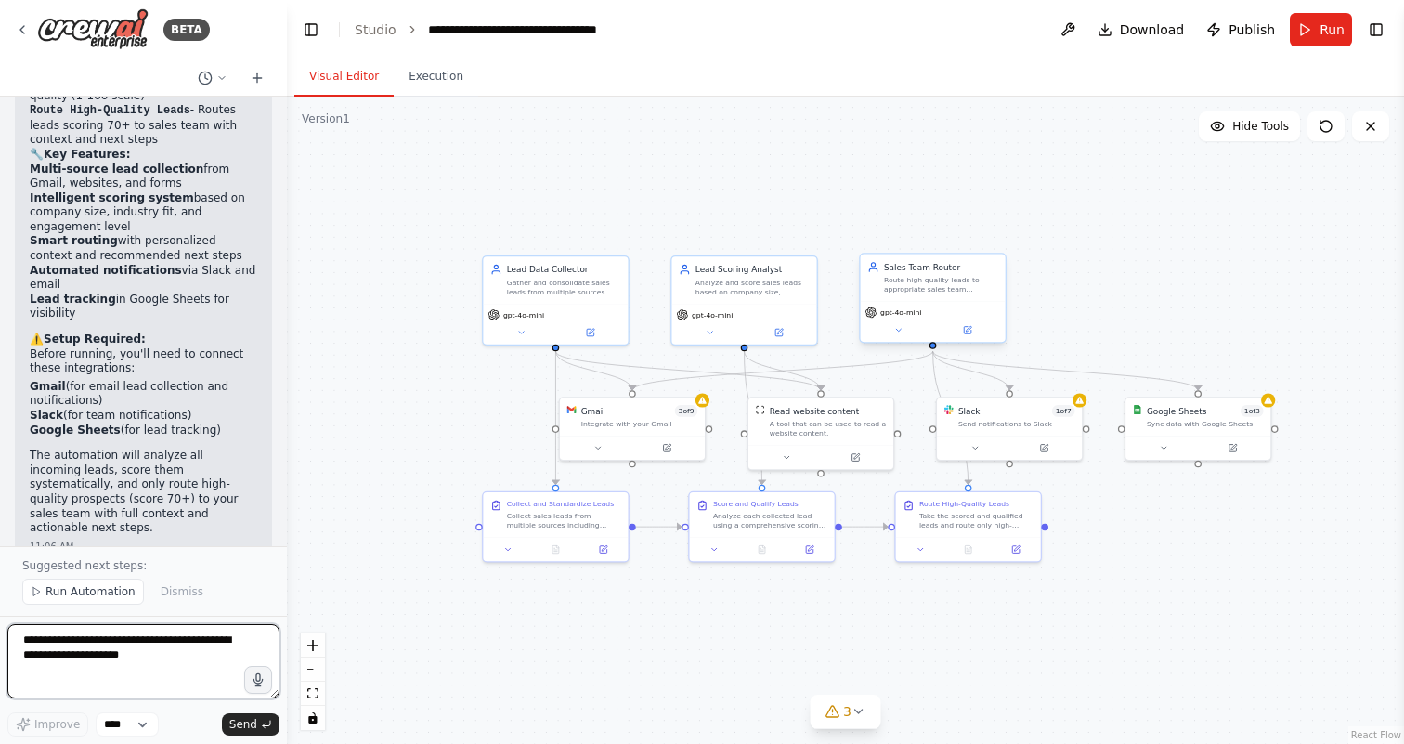
scroll to position [1744, 0]
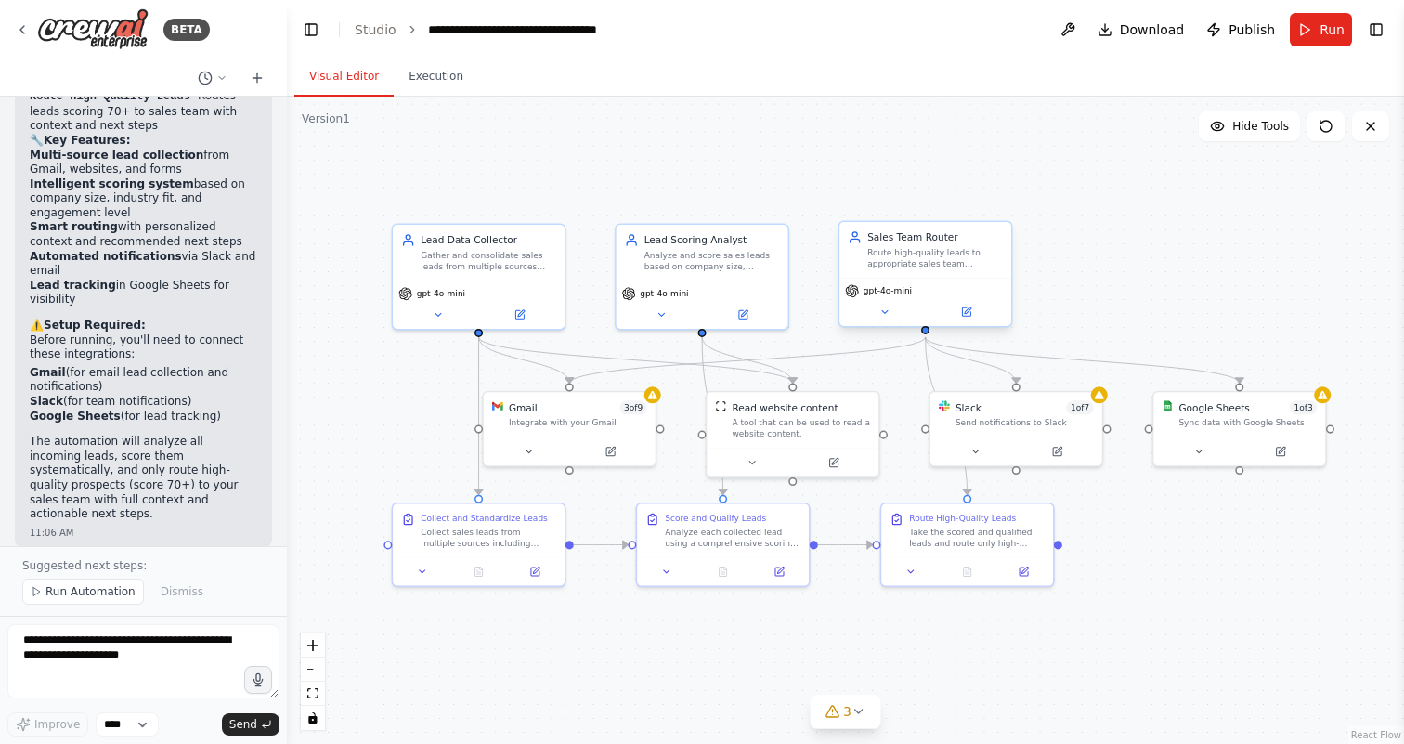
drag, startPoint x: 446, startPoint y: 417, endPoint x: 409, endPoint y: 420, distance: 36.3
click at [411, 419] on div ".deletable-edge-delete-btn { width: 20px; height: 20px; border: 0px solid #ffff…" at bounding box center [845, 420] width 1117 height 647
